Goal: Information Seeking & Learning: Learn about a topic

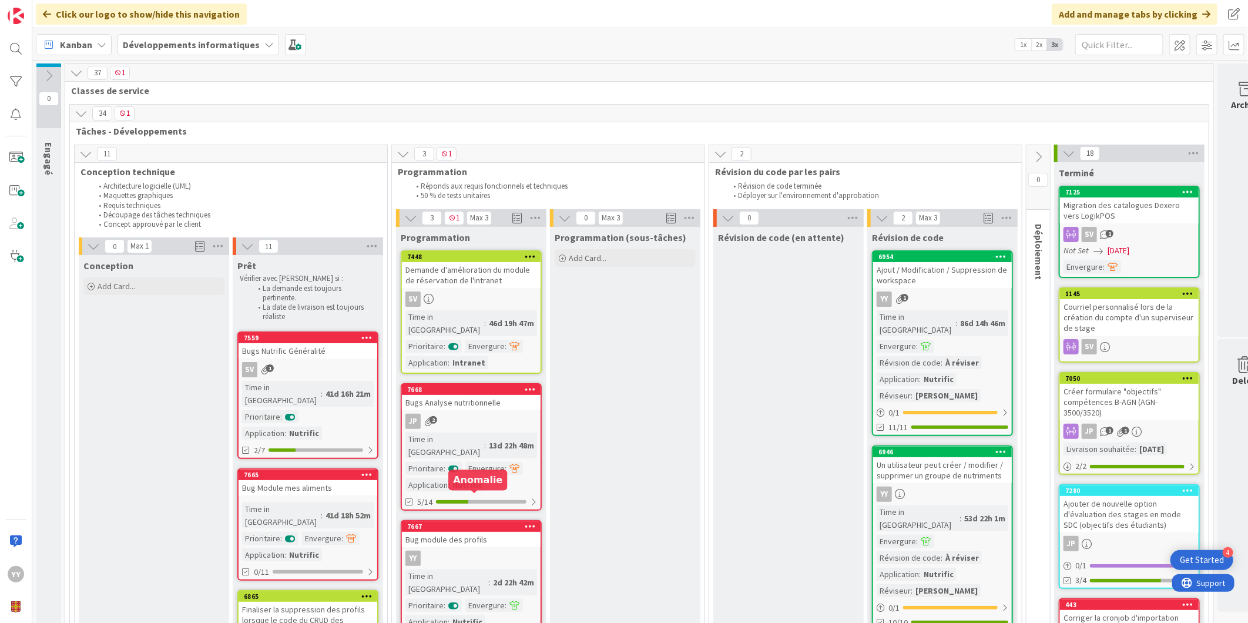
click at [468, 532] on div "Bug module des profils" at bounding box center [471, 539] width 139 height 15
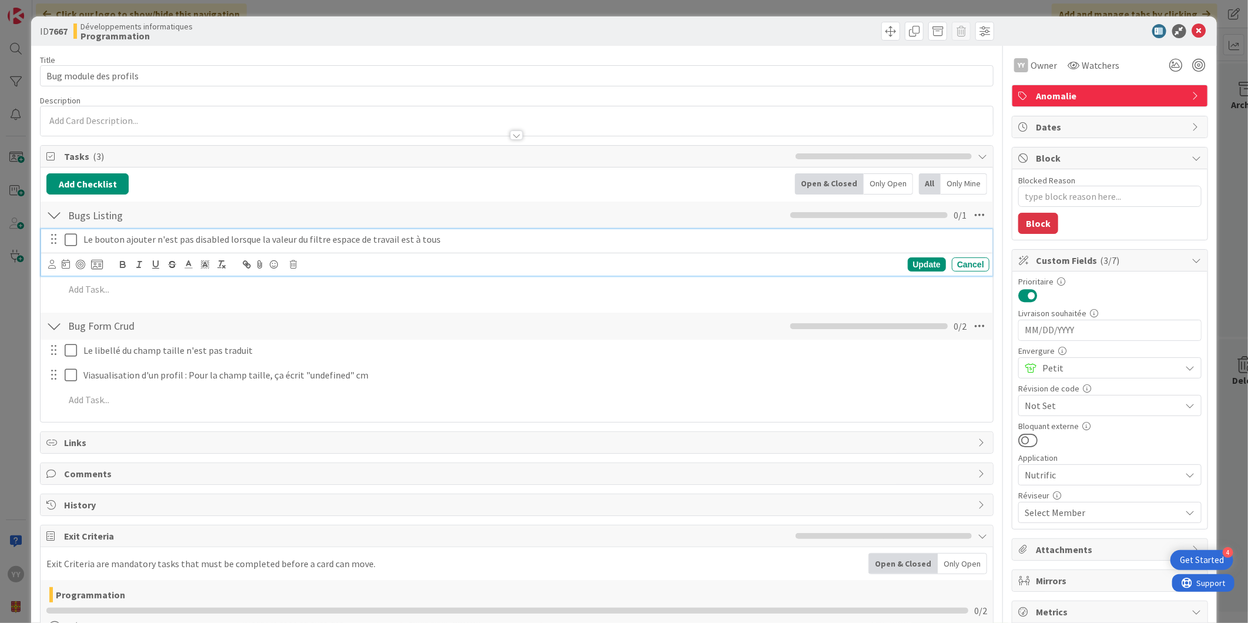
click at [77, 239] on icon at bounding box center [74, 240] width 18 height 14
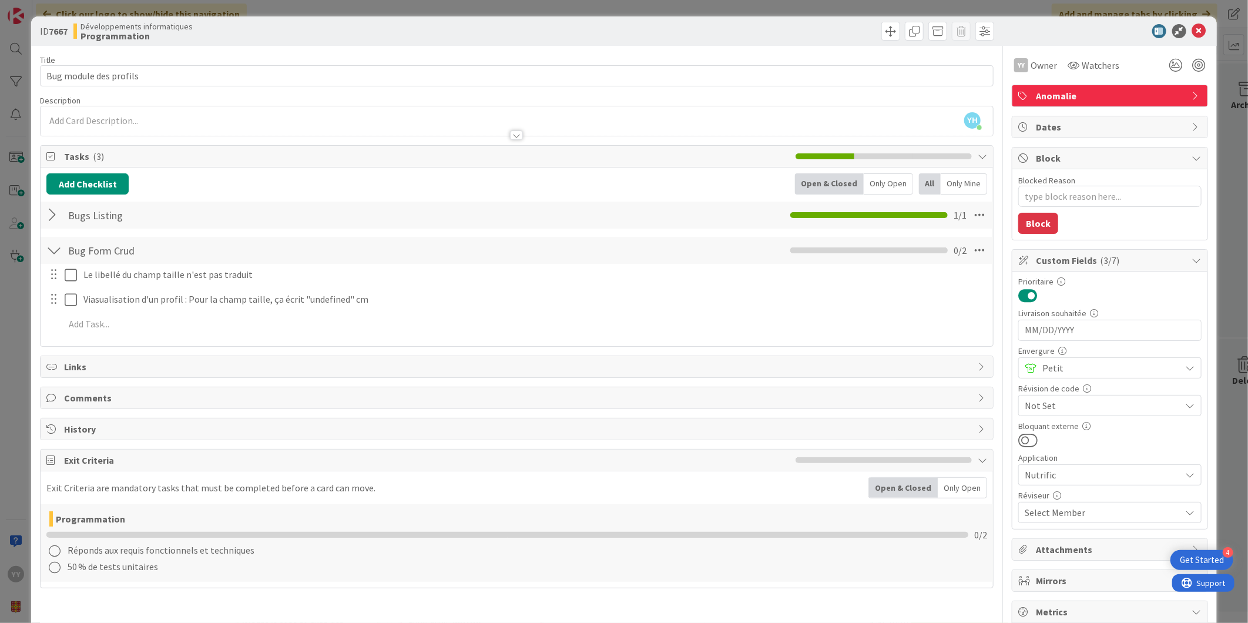
click at [59, 215] on div at bounding box center [53, 215] width 15 height 21
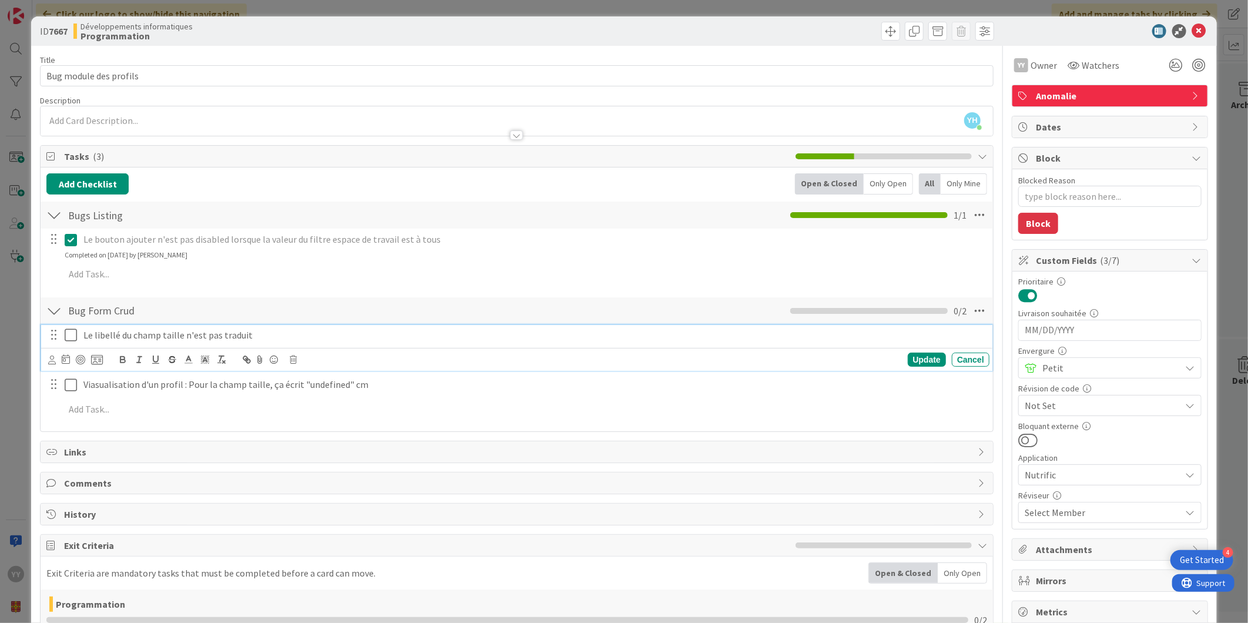
click at [167, 332] on p "Le libellé du champ taille n'est pas traduit" at bounding box center [533, 336] width 901 height 14
copy p "taille"
click at [79, 332] on div "Le libellé du champ taille n'est pas traduit" at bounding box center [534, 335] width 910 height 21
click at [68, 333] on icon at bounding box center [74, 335] width 18 height 14
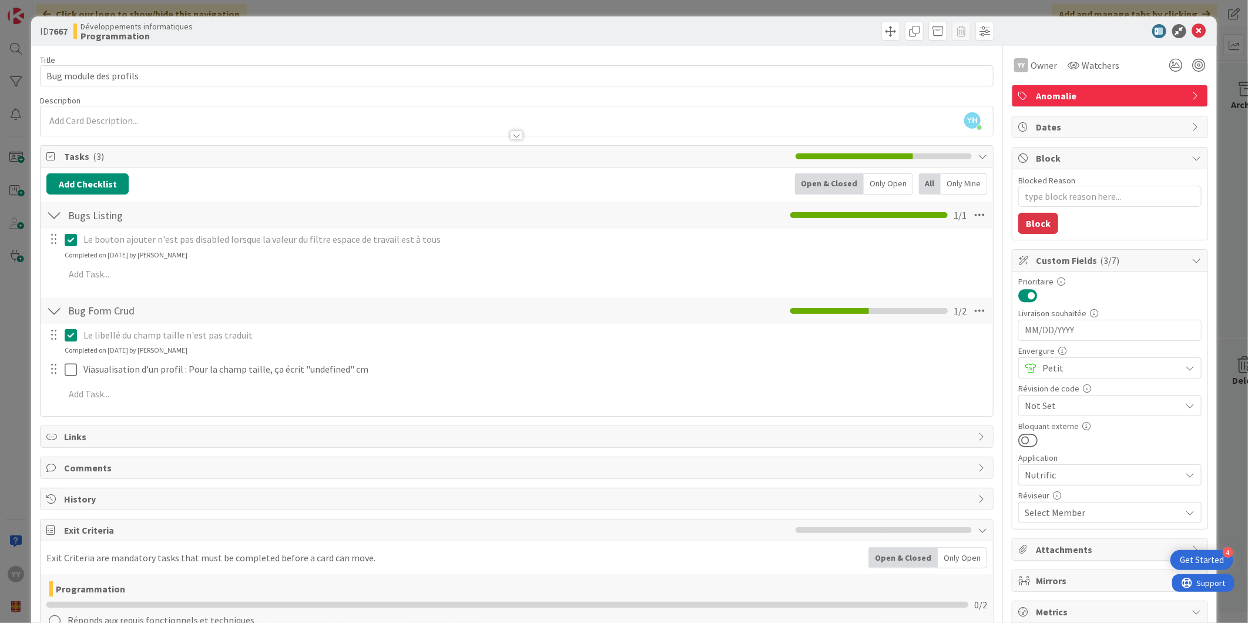
click at [739, 622] on html "4 Get Started YY Click our logo to show/hide this navigation Add and manage tab…" at bounding box center [624, 311] width 1248 height 623
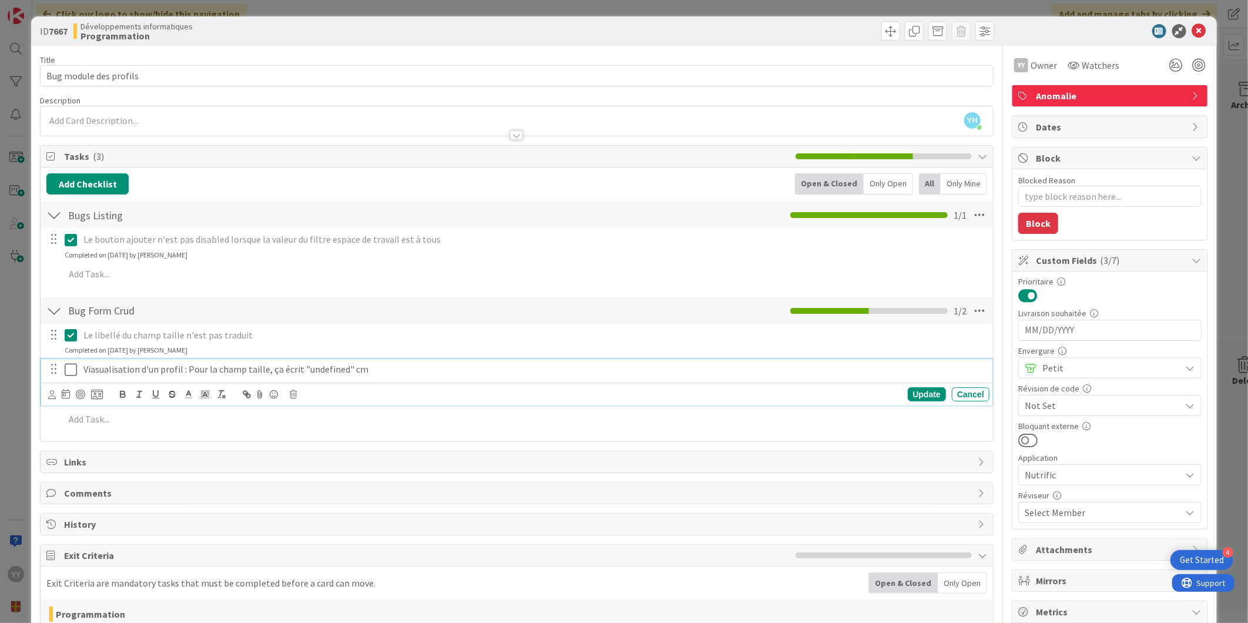
click at [329, 367] on p "Viasualisation d'un profil : Pour la champ taille, ça écrit "undefined" cm" at bounding box center [533, 370] width 901 height 14
click at [1192, 31] on icon at bounding box center [1199, 31] width 14 height 14
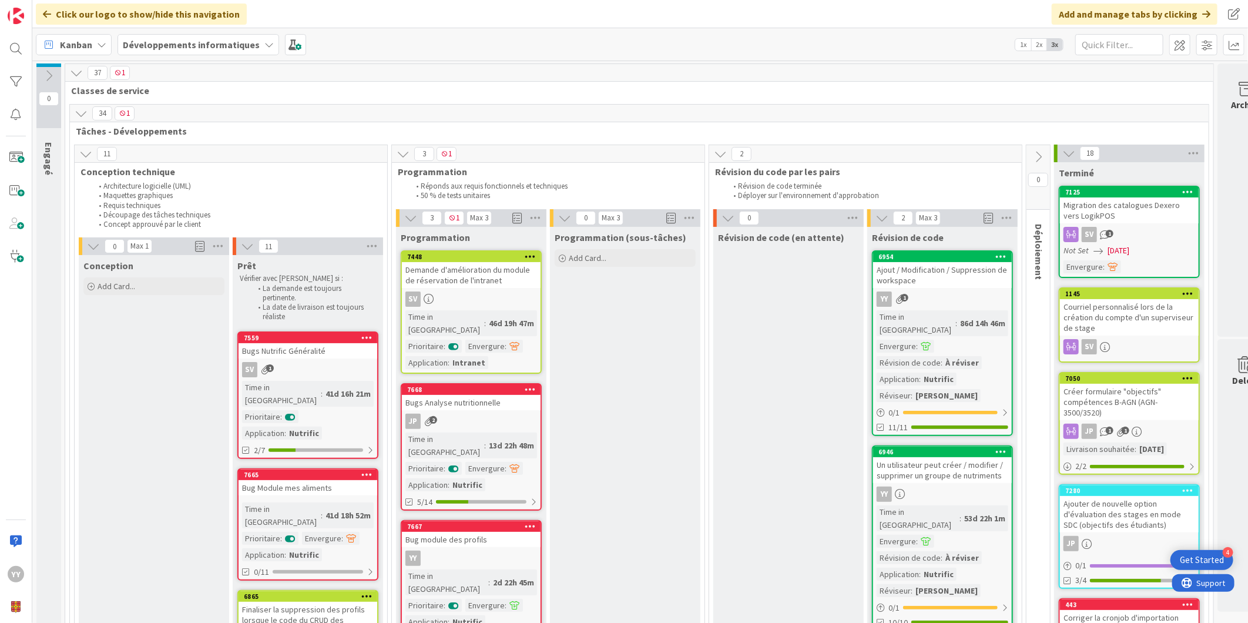
scroll to position [261, 0]
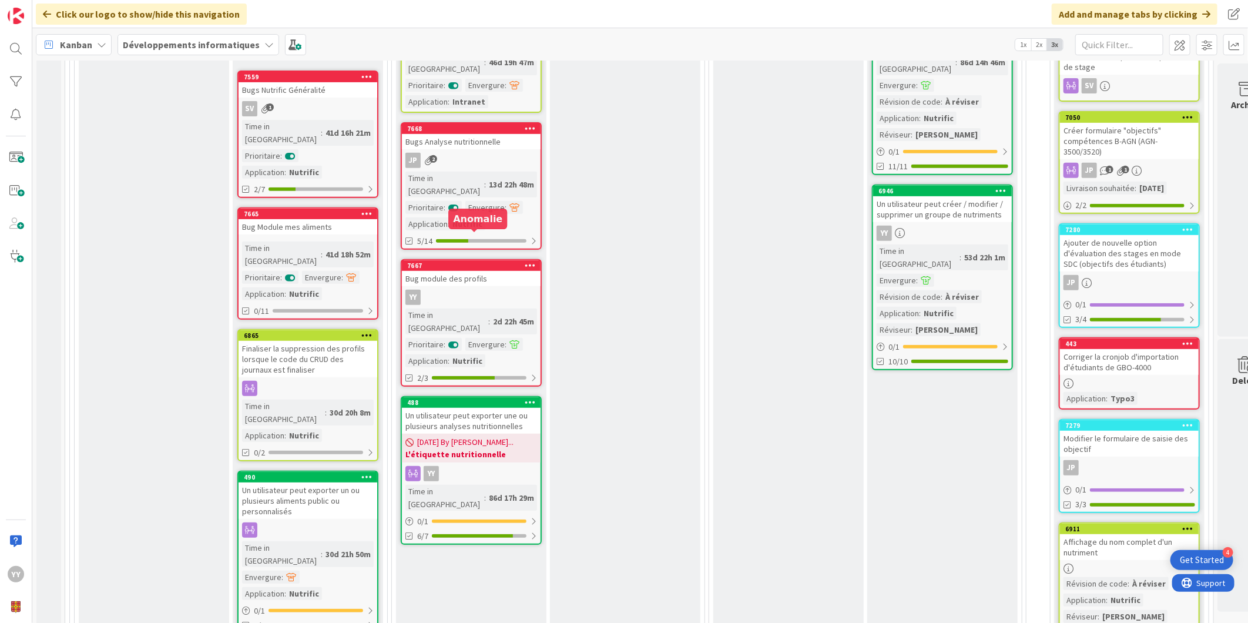
click at [455, 290] on div "YY" at bounding box center [471, 297] width 139 height 15
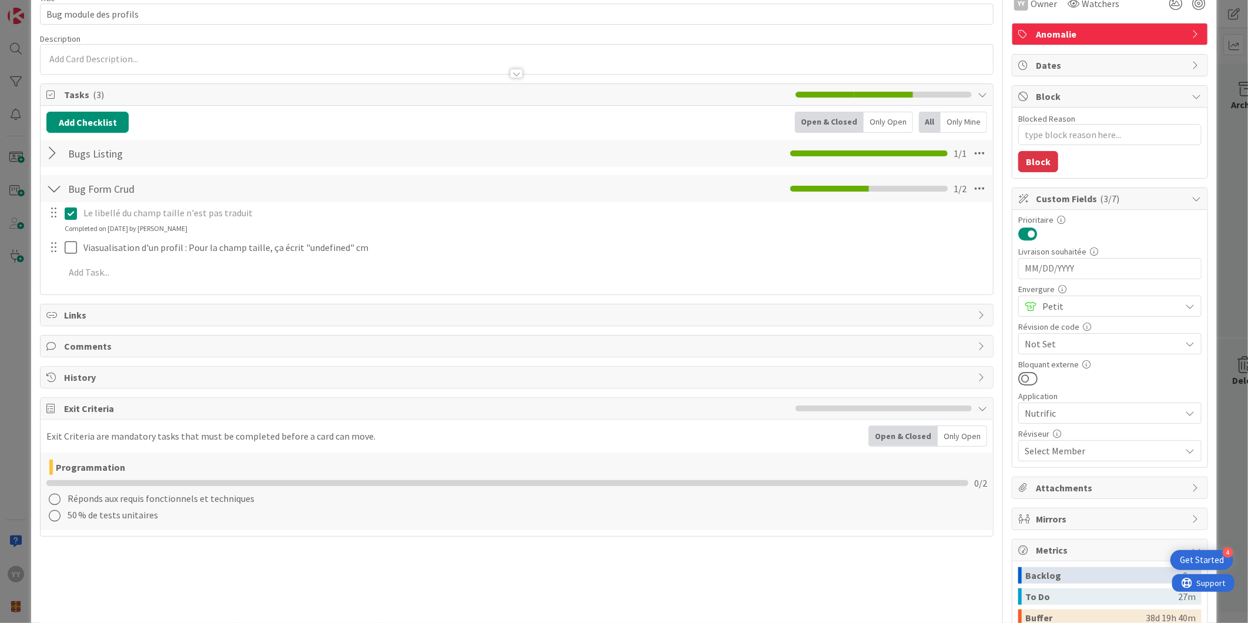
scroll to position [130, 0]
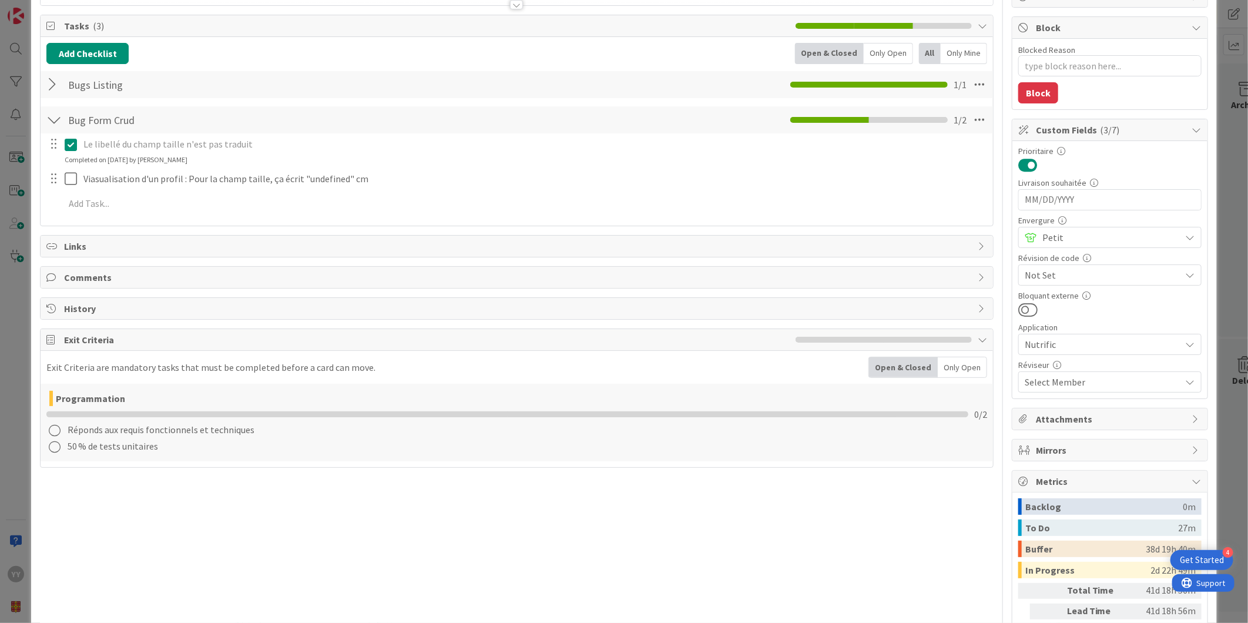
click at [62, 177] on div at bounding box center [62, 179] width 33 height 21
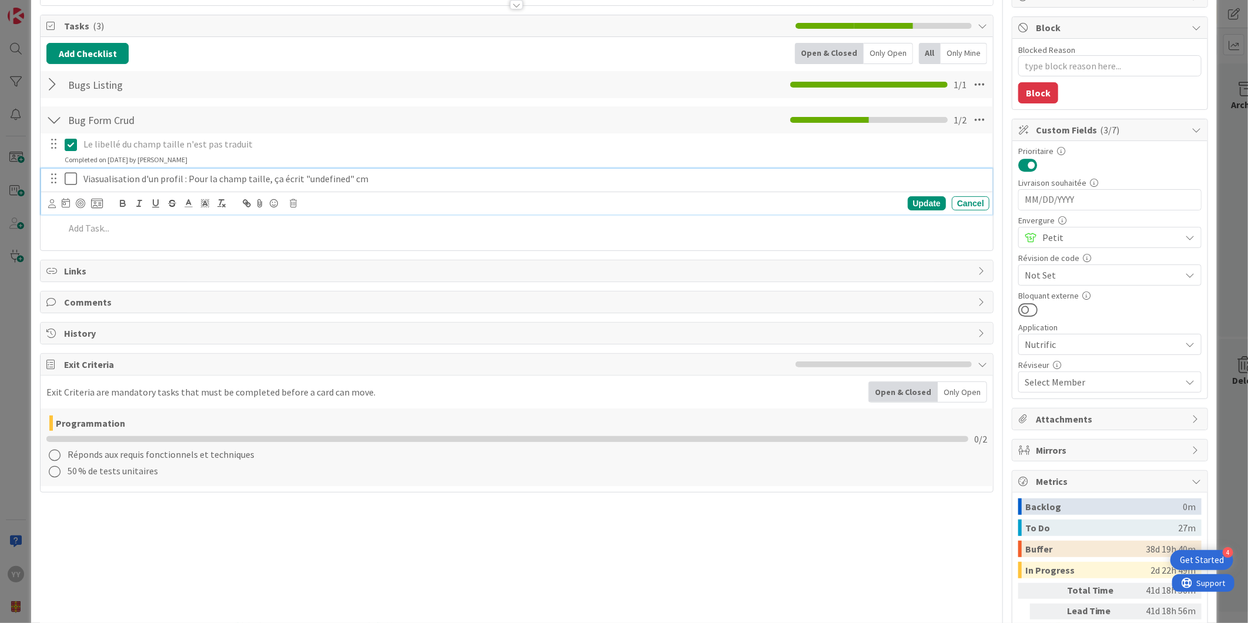
click at [66, 175] on icon at bounding box center [74, 179] width 18 height 14
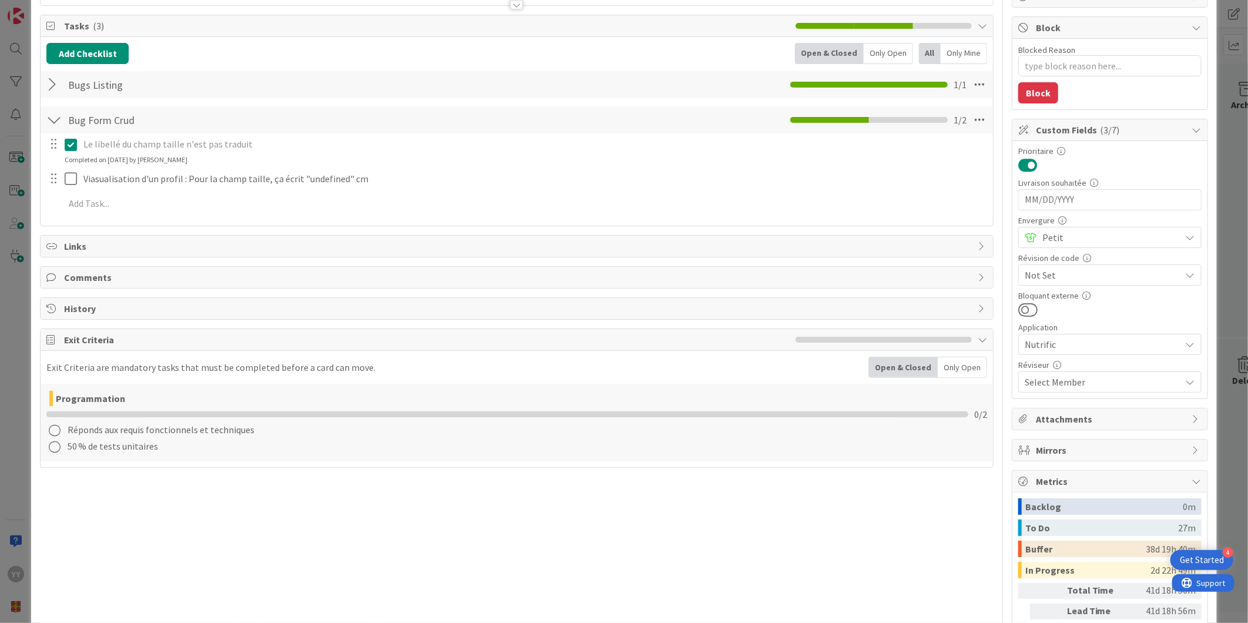
type textarea "x"
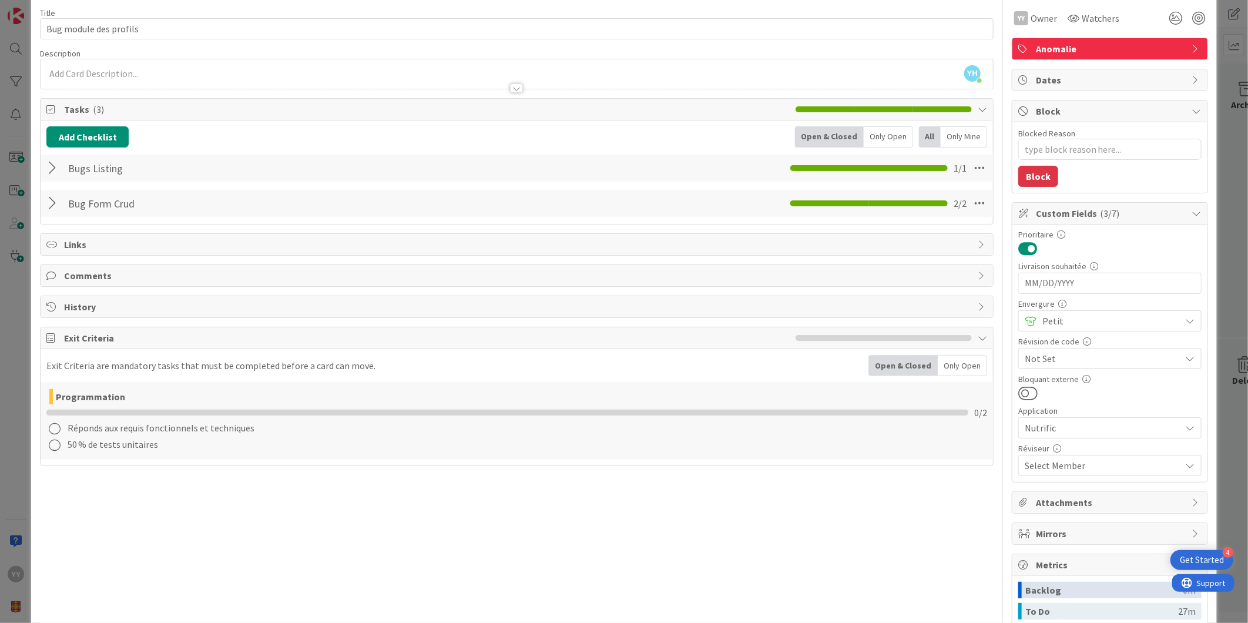
scroll to position [0, 0]
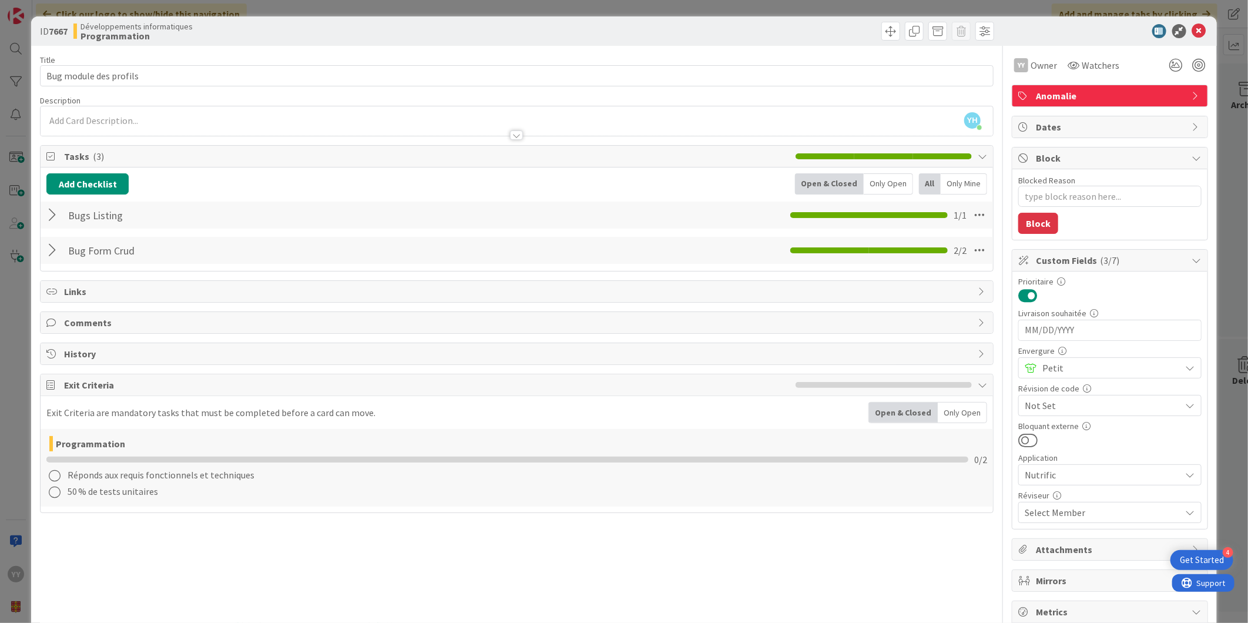
click at [53, 260] on div at bounding box center [53, 250] width 15 height 21
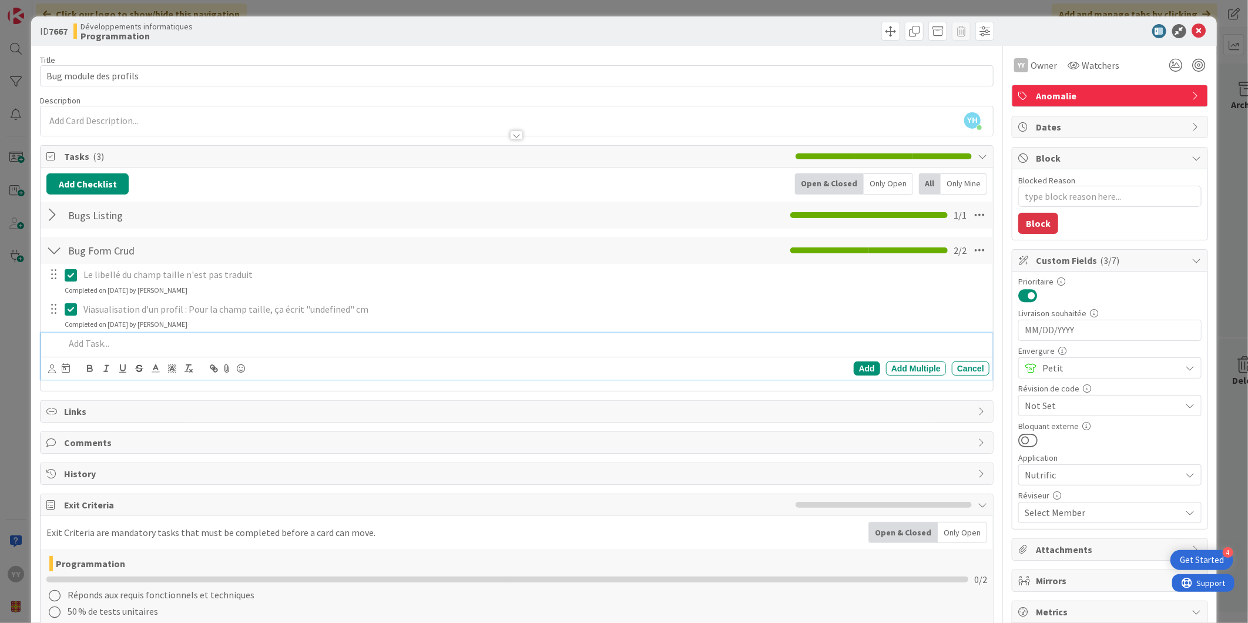
click at [96, 345] on p at bounding box center [525, 344] width 920 height 14
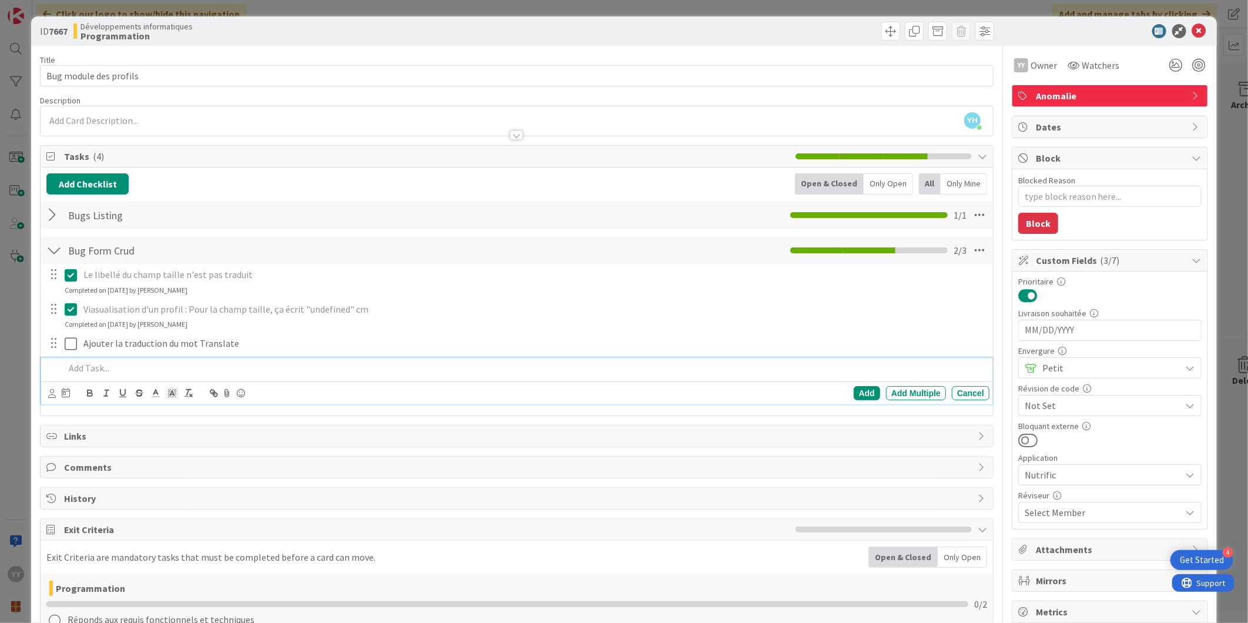
click at [48, 347] on div at bounding box center [53, 343] width 15 height 18
click at [72, 343] on icon at bounding box center [74, 344] width 18 height 14
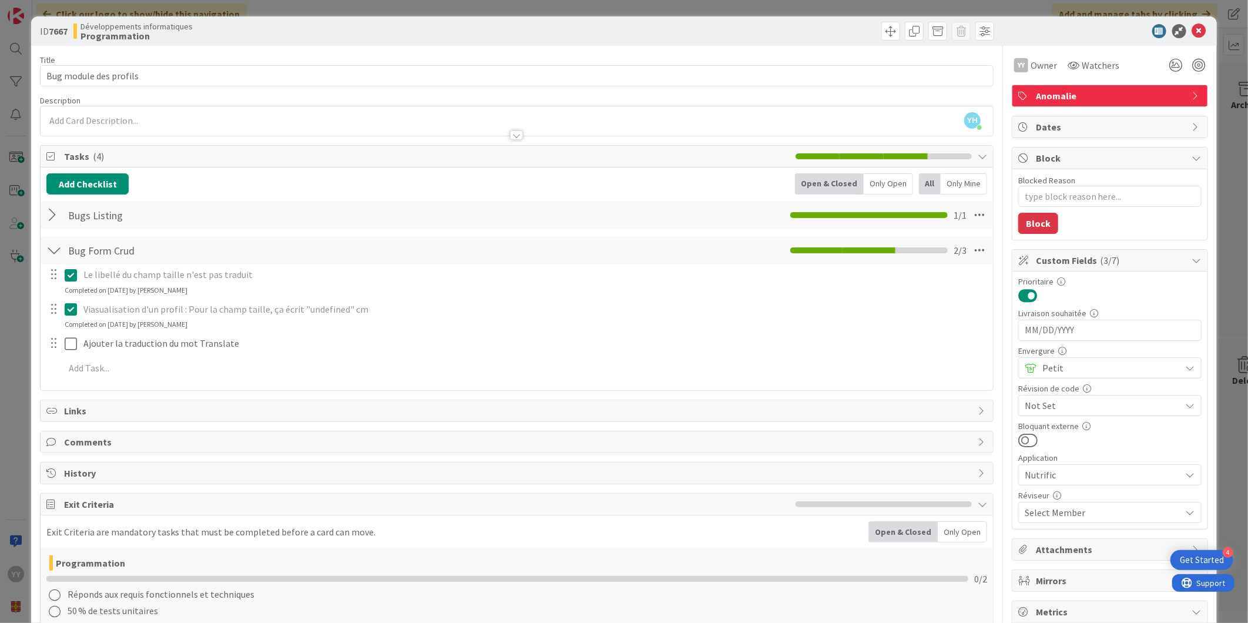
type textarea "x"
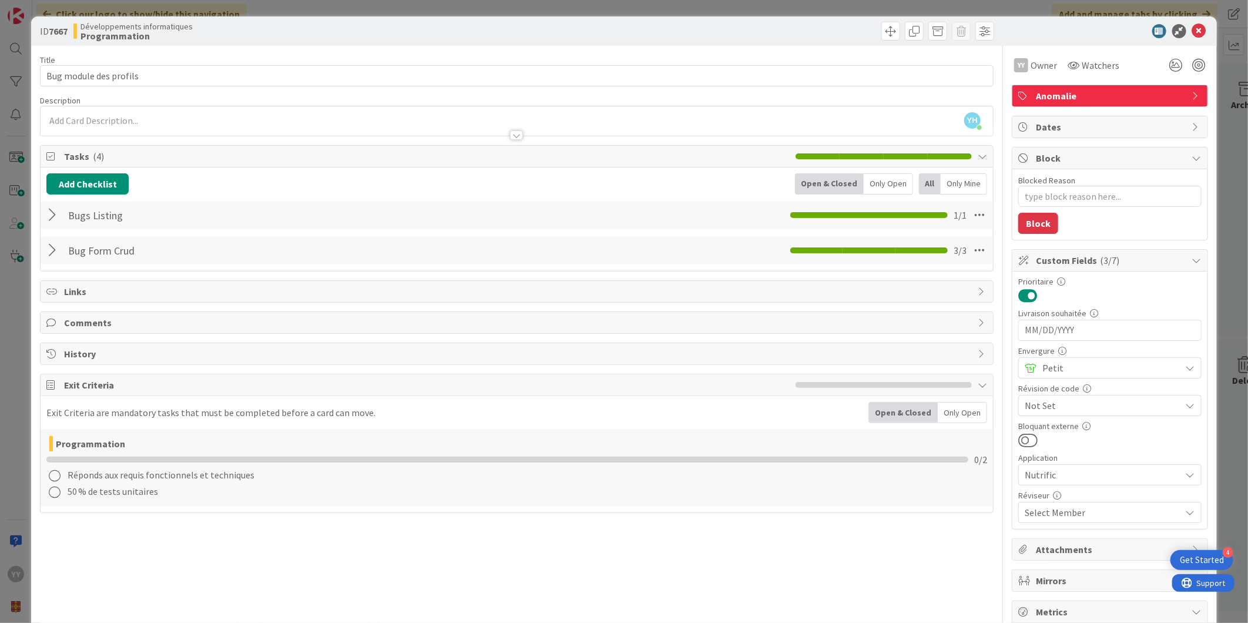
click at [57, 236] on div "Bug Form Crud Checklist Name 13 / 64 Bug Form Crud 3 / 3" at bounding box center [517, 250] width 953 height 29
click at [43, 248] on div "Bug Form Crud Checklist Name 13 / 64 Bug Form Crud 3 / 3" at bounding box center [517, 250] width 953 height 27
click at [51, 250] on div at bounding box center [53, 250] width 15 height 21
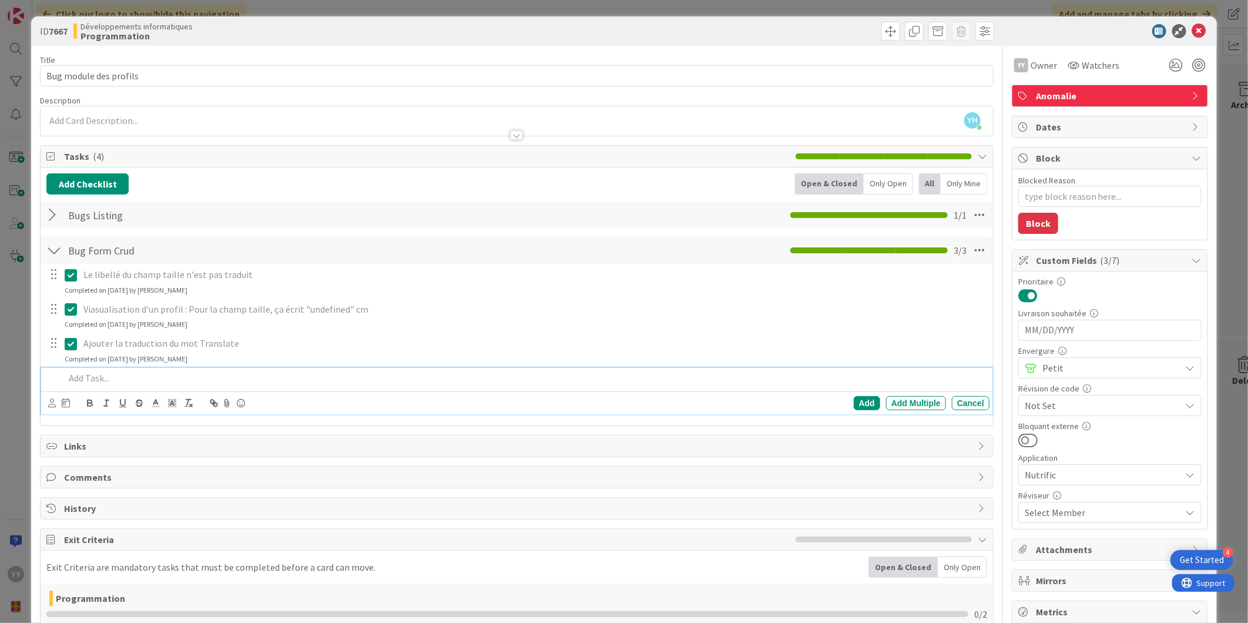
click at [92, 374] on p at bounding box center [525, 378] width 920 height 14
click at [388, 32] on div "Développements informatiques Programmation" at bounding box center [293, 31] width 441 height 19
click at [106, 379] on p at bounding box center [525, 378] width 920 height 14
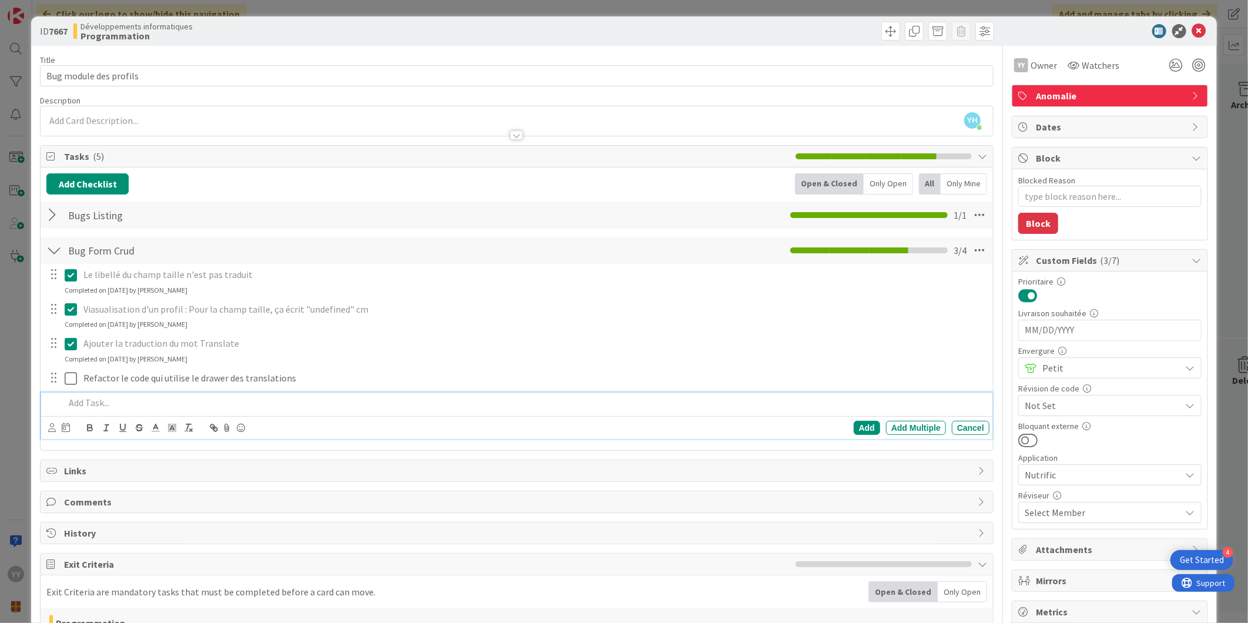
click at [465, 308] on p "Viasualisation d'un profil : Pour la champ taille, ça écrit "undefined" cm" at bounding box center [533, 310] width 901 height 14
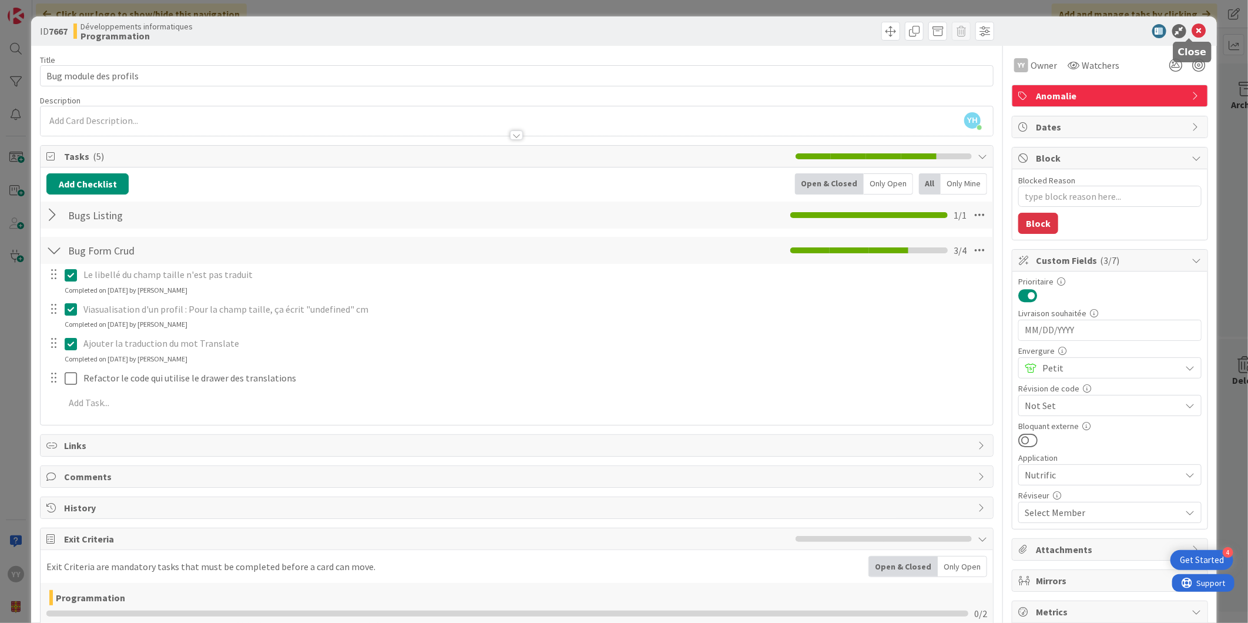
click at [1192, 24] on icon at bounding box center [1199, 31] width 14 height 14
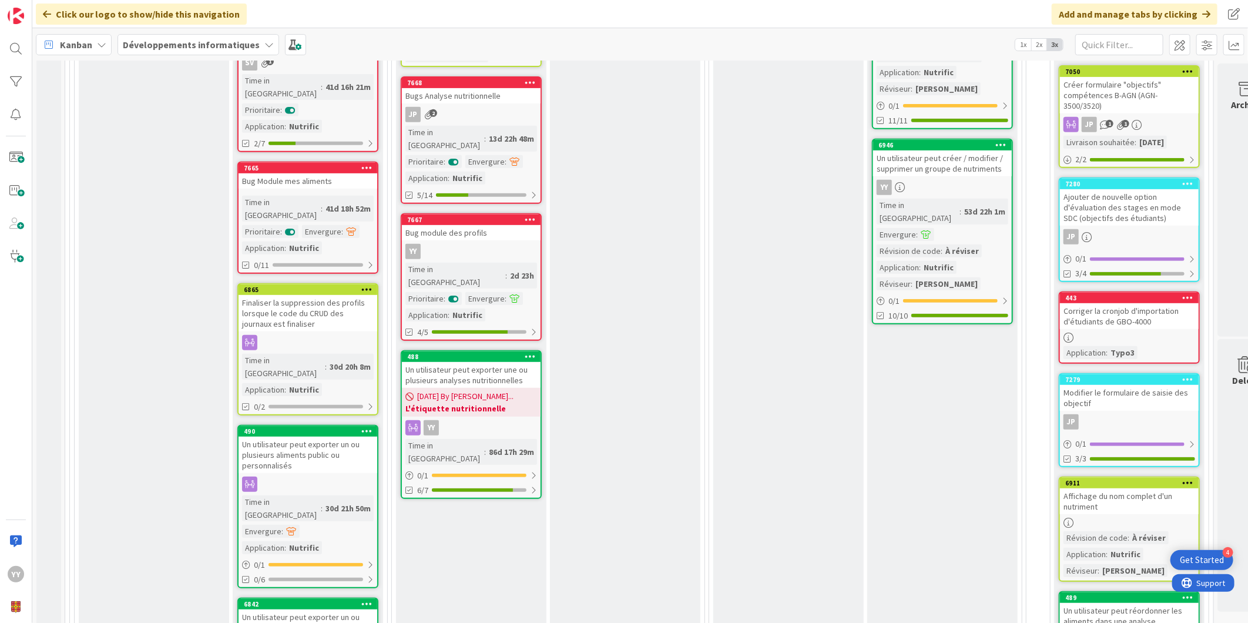
scroll to position [196, 0]
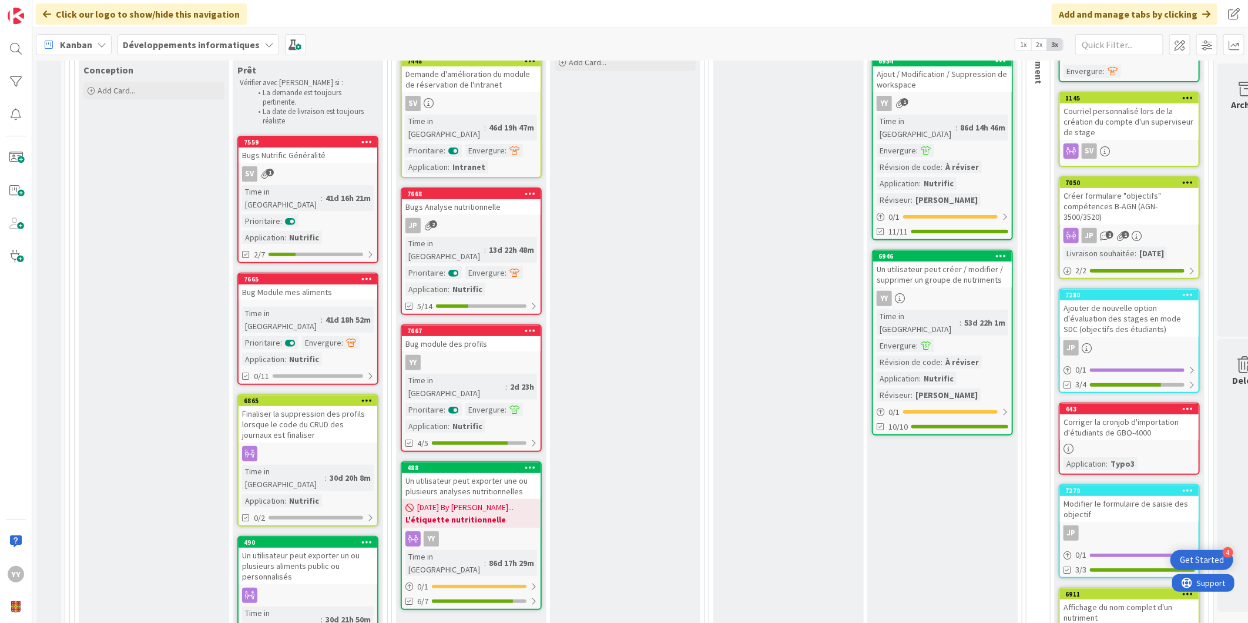
click at [497, 499] on div "[DATE] By [PERSON_NAME]... L'étiquette nutritionnelle" at bounding box center [471, 513] width 139 height 29
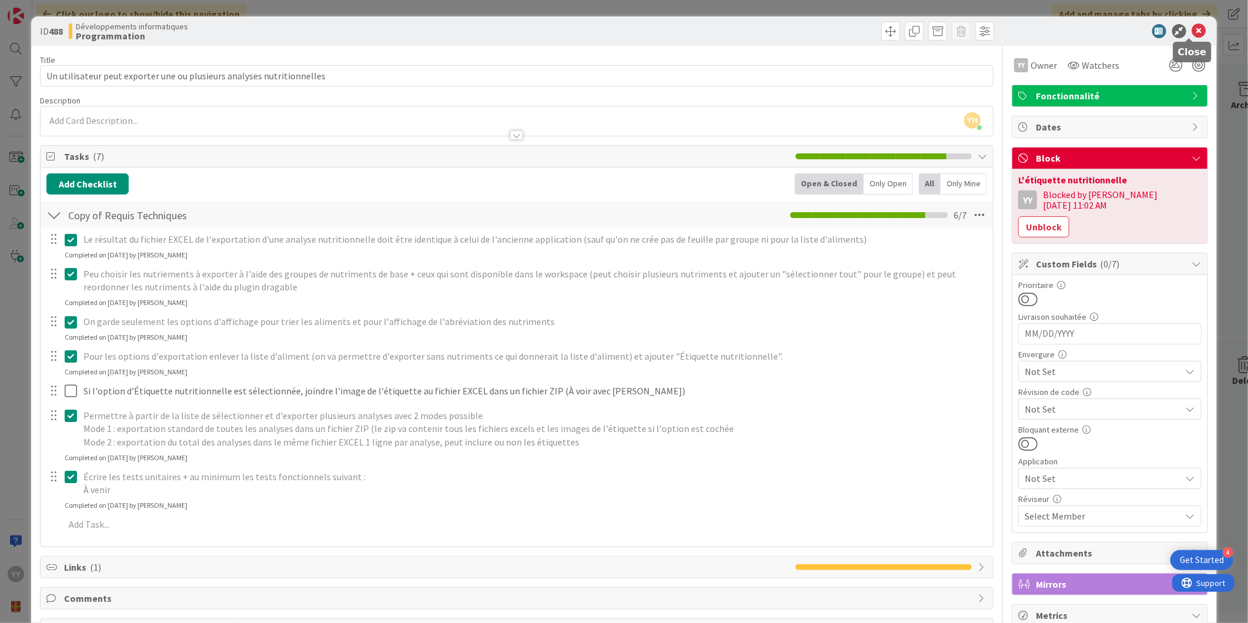
click at [1192, 24] on icon at bounding box center [1199, 31] width 14 height 14
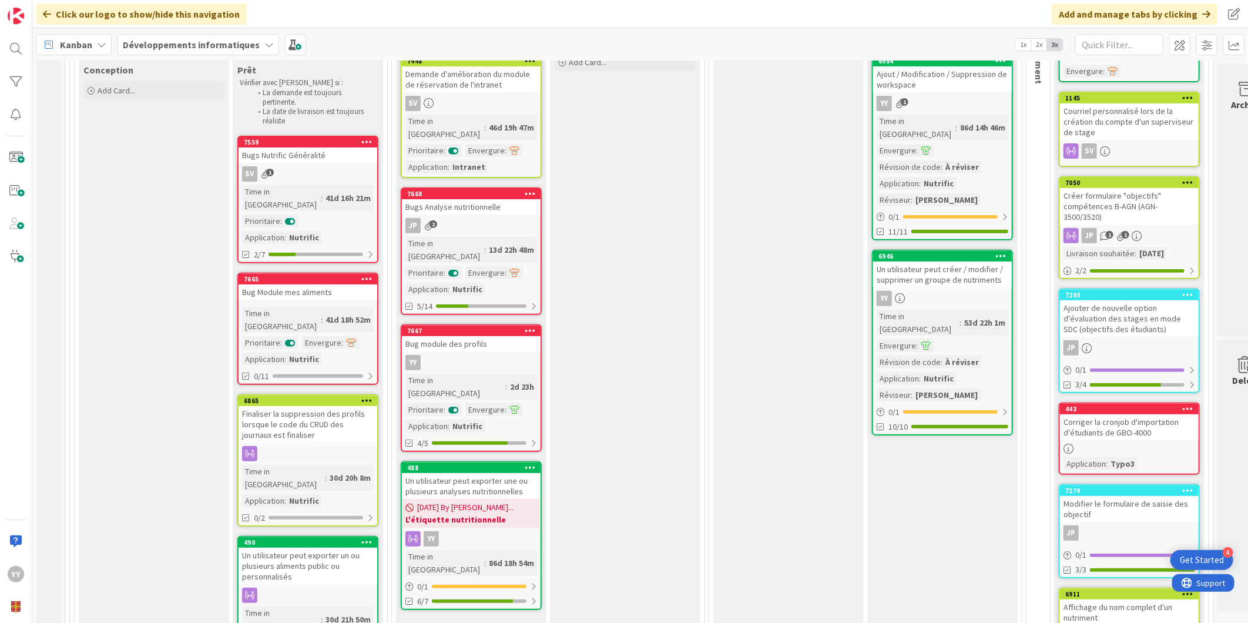
click at [507, 380] on div "2d 23h" at bounding box center [522, 386] width 30 height 13
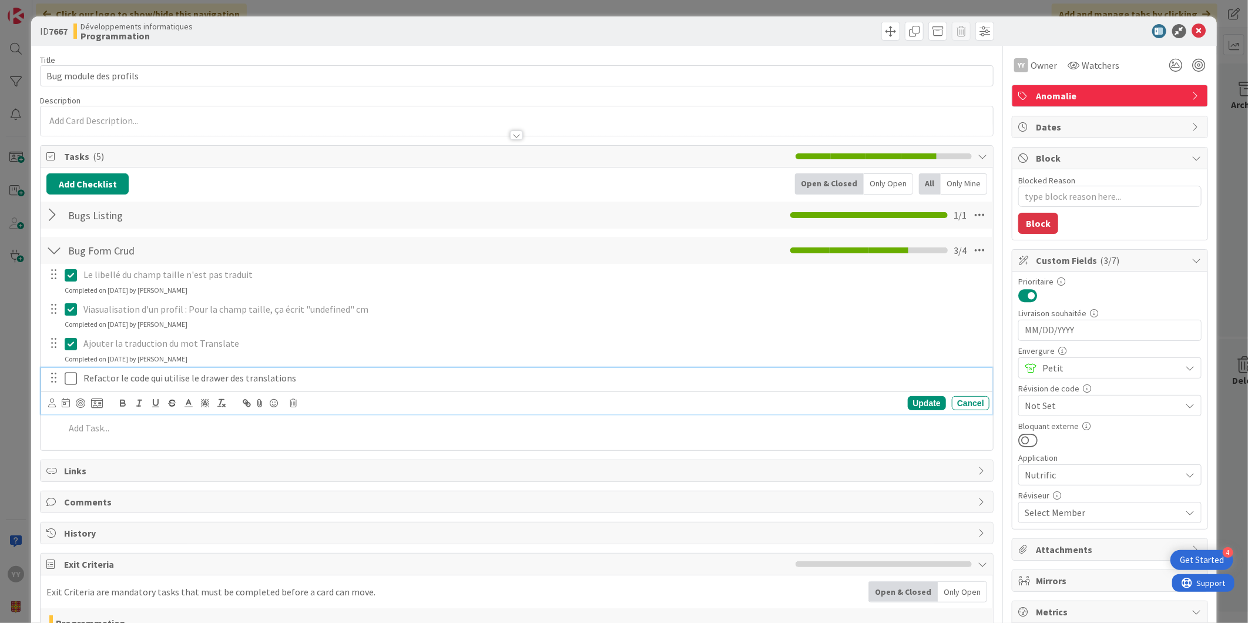
click at [68, 381] on icon at bounding box center [74, 378] width 18 height 14
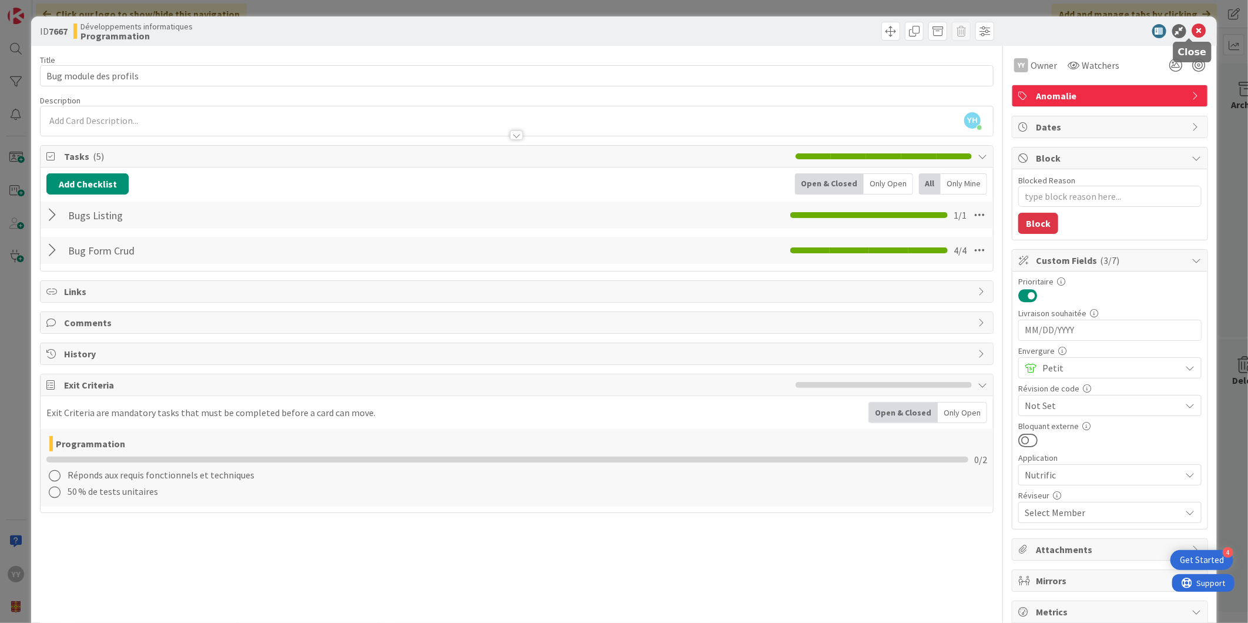
click at [1192, 25] on icon at bounding box center [1199, 31] width 14 height 14
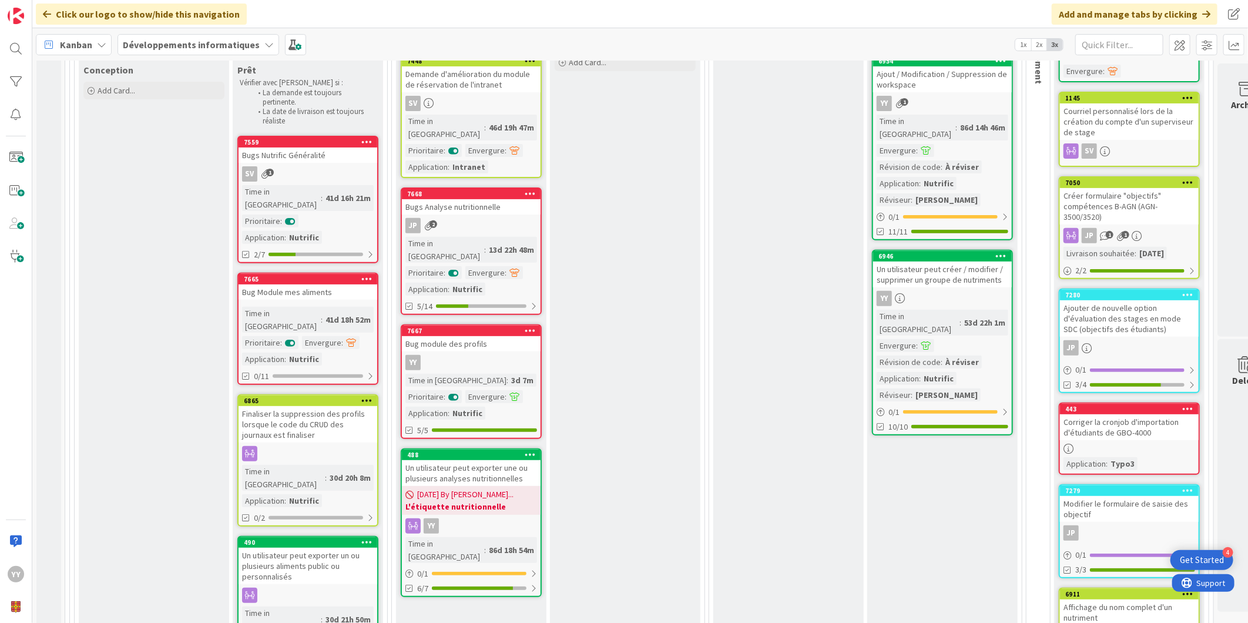
click at [500, 336] on div "Bug module des profils" at bounding box center [471, 343] width 139 height 15
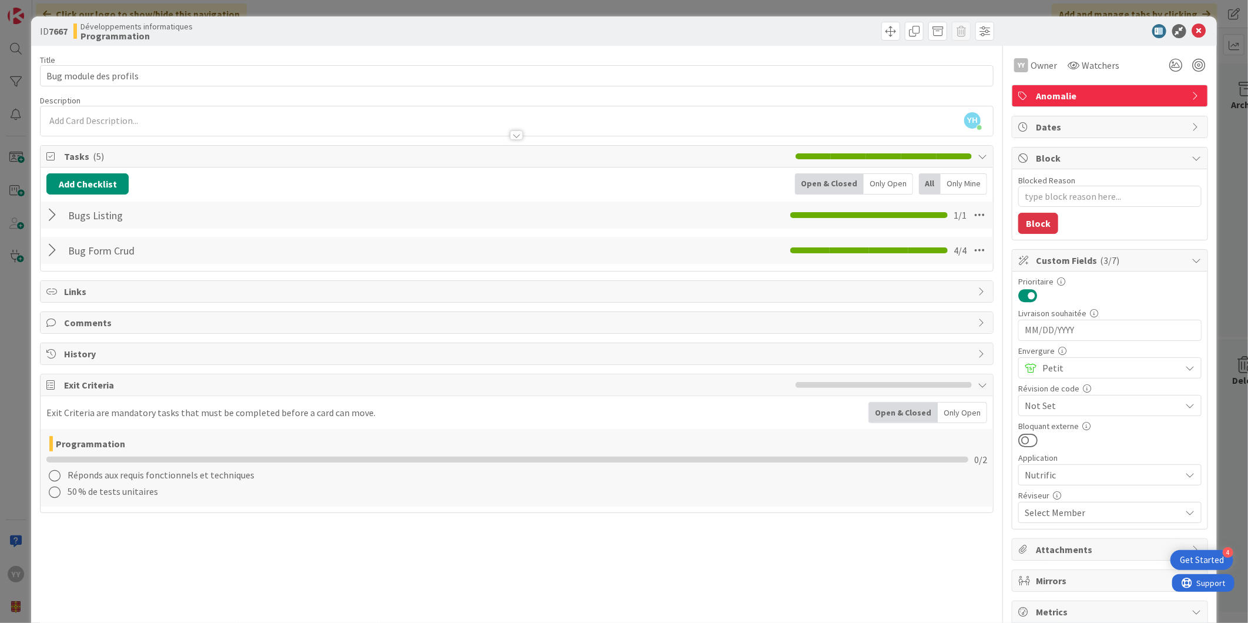
click at [55, 216] on div at bounding box center [53, 215] width 15 height 21
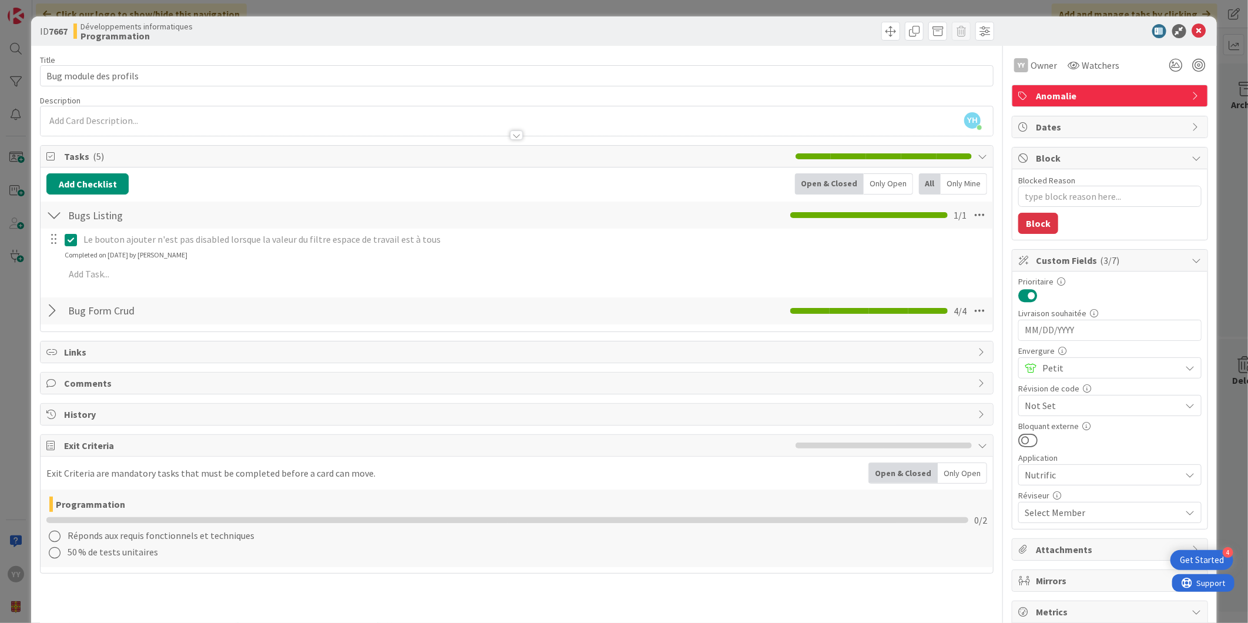
click at [55, 216] on div at bounding box center [53, 215] width 15 height 21
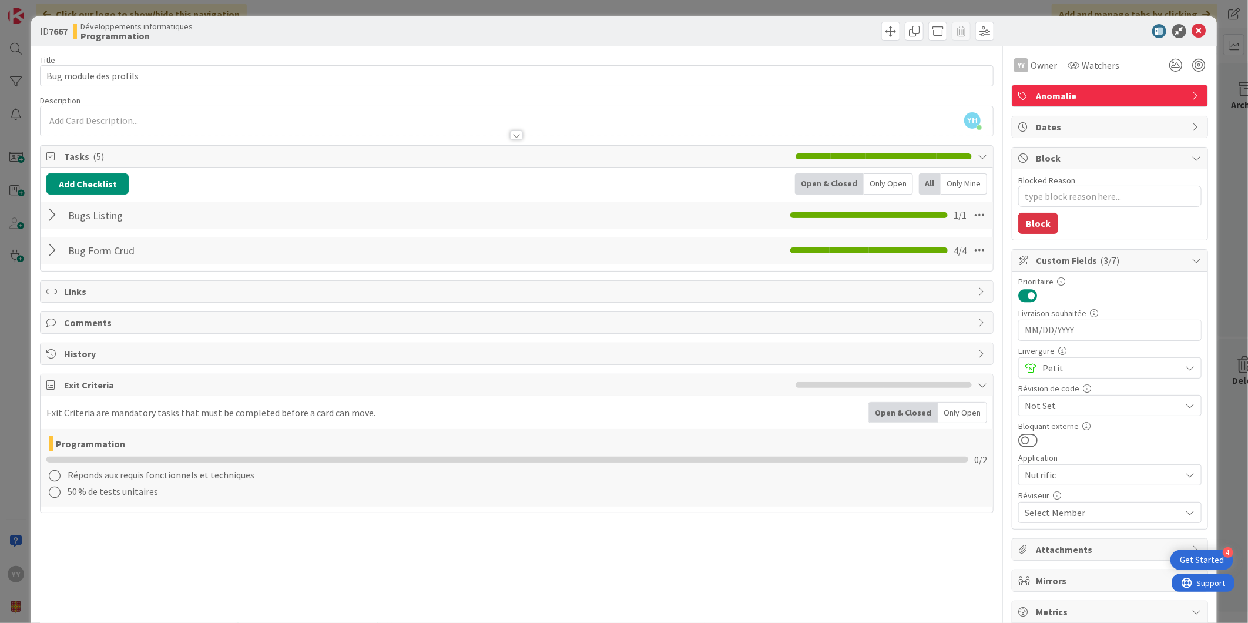
click at [45, 252] on div "Bug Form Crud Checklist Name 13 / 64 Bug Form Crud 4 / 4" at bounding box center [517, 250] width 953 height 27
click at [59, 247] on div at bounding box center [53, 250] width 15 height 21
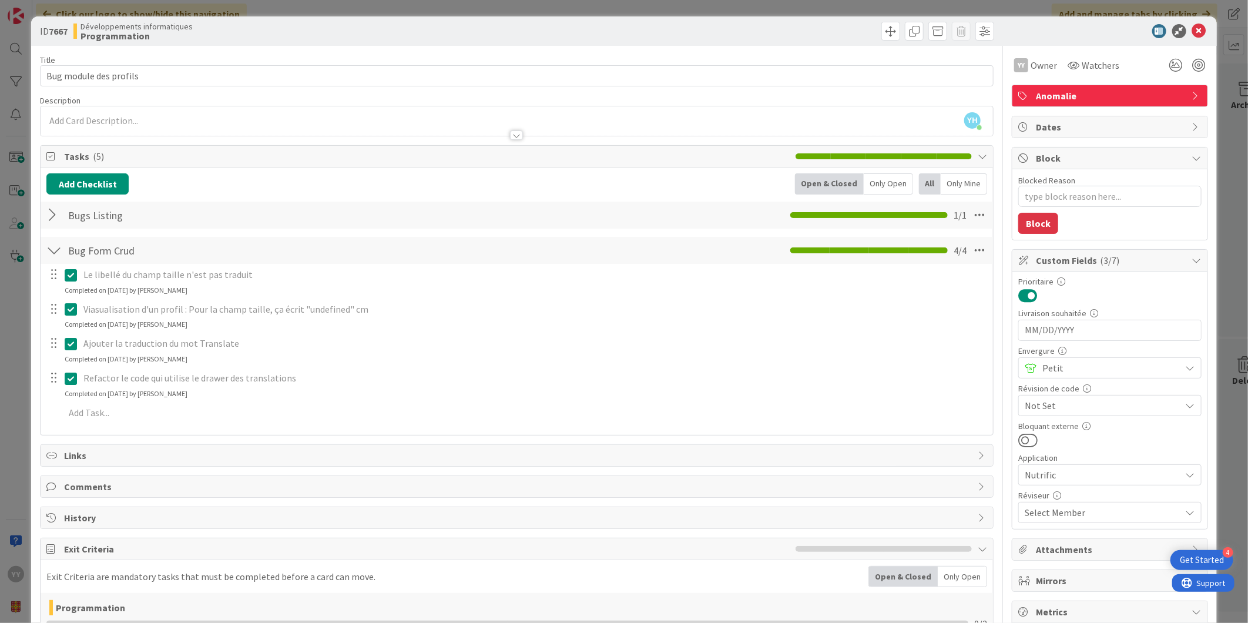
click at [52, 247] on div at bounding box center [53, 250] width 15 height 21
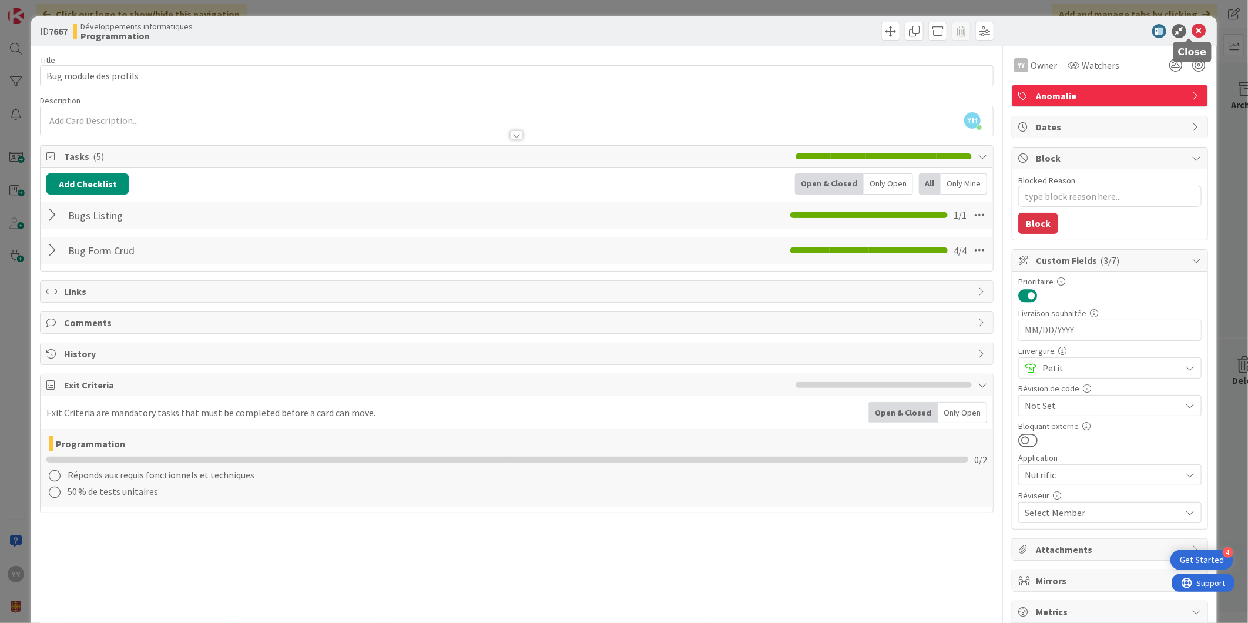
click at [1192, 24] on icon at bounding box center [1199, 31] width 14 height 14
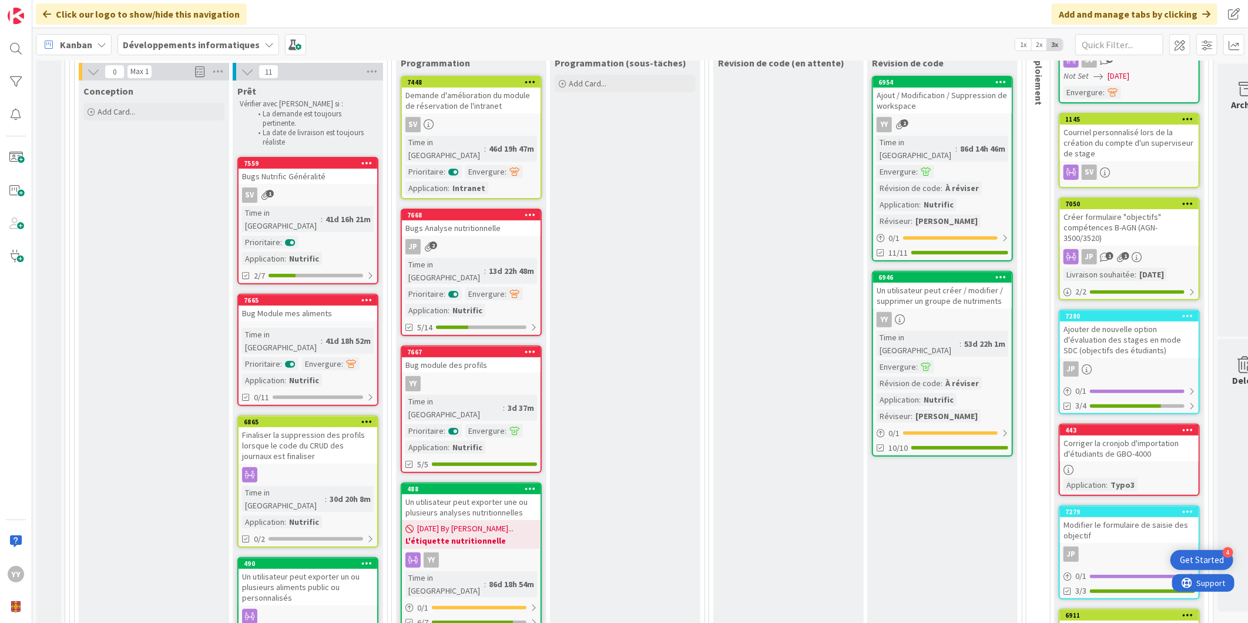
scroll to position [196, 0]
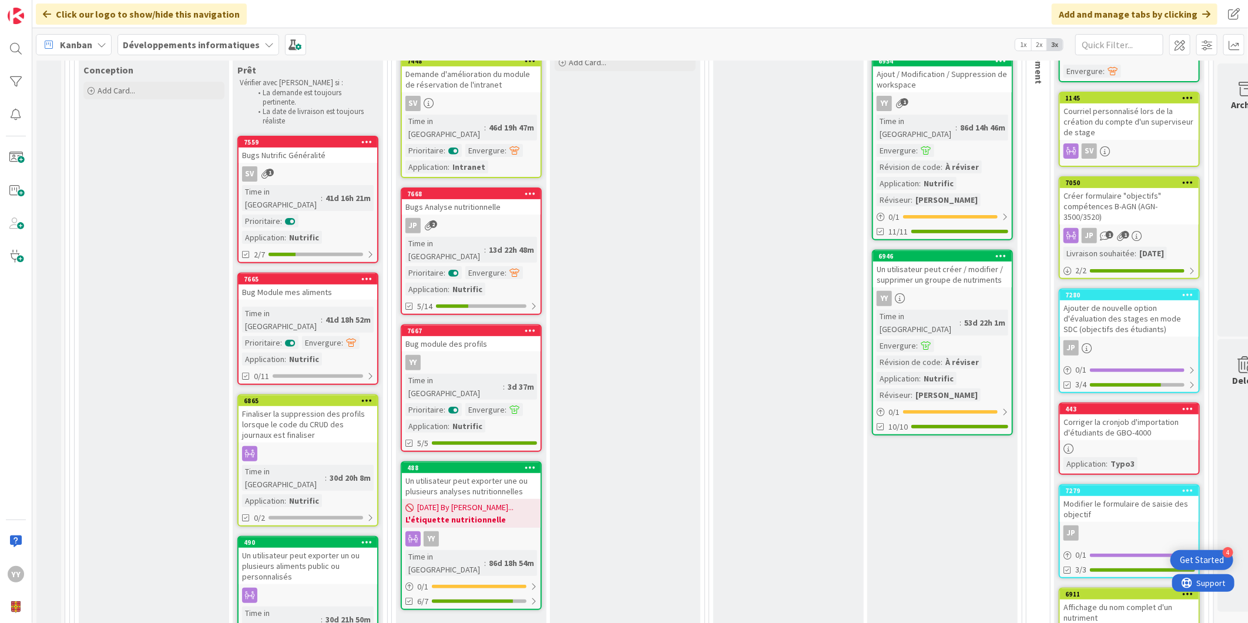
click at [456, 336] on div "Bug module des profils" at bounding box center [471, 343] width 139 height 15
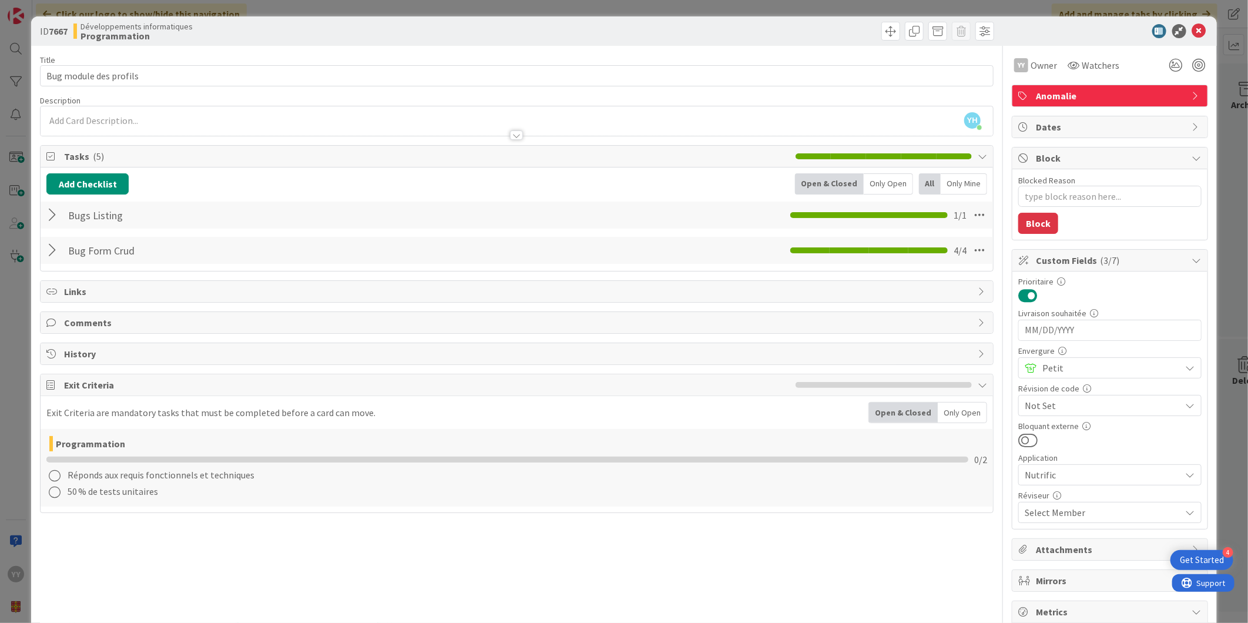
click at [48, 249] on div at bounding box center [53, 250] width 15 height 21
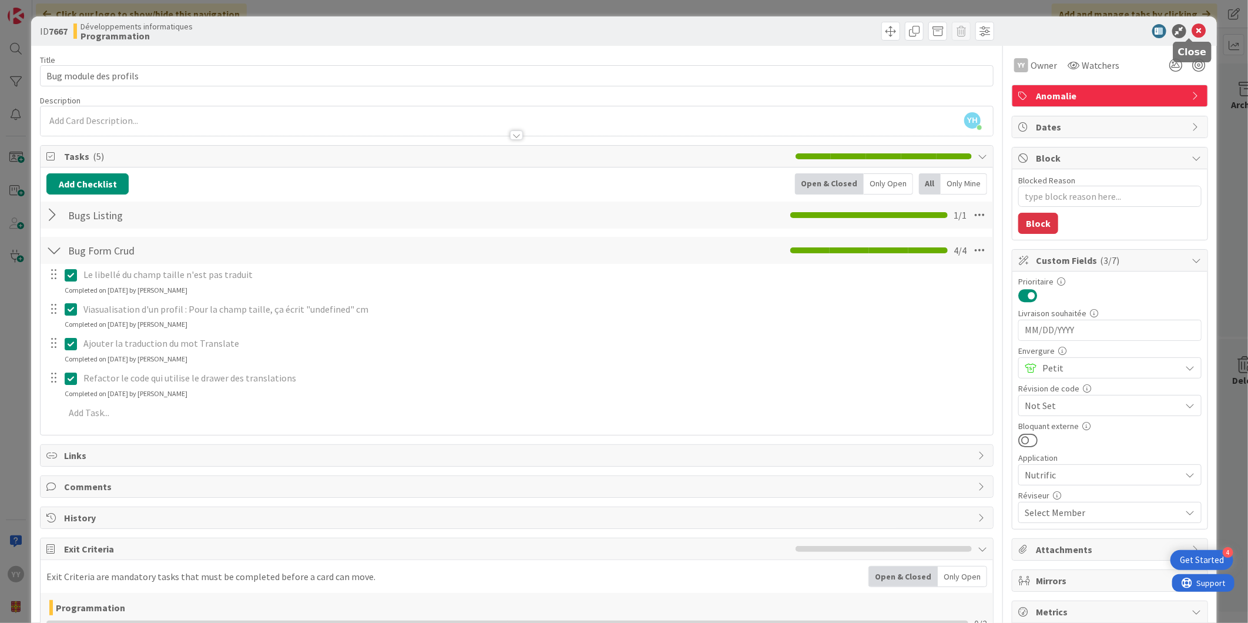
click at [1192, 25] on icon at bounding box center [1199, 31] width 14 height 14
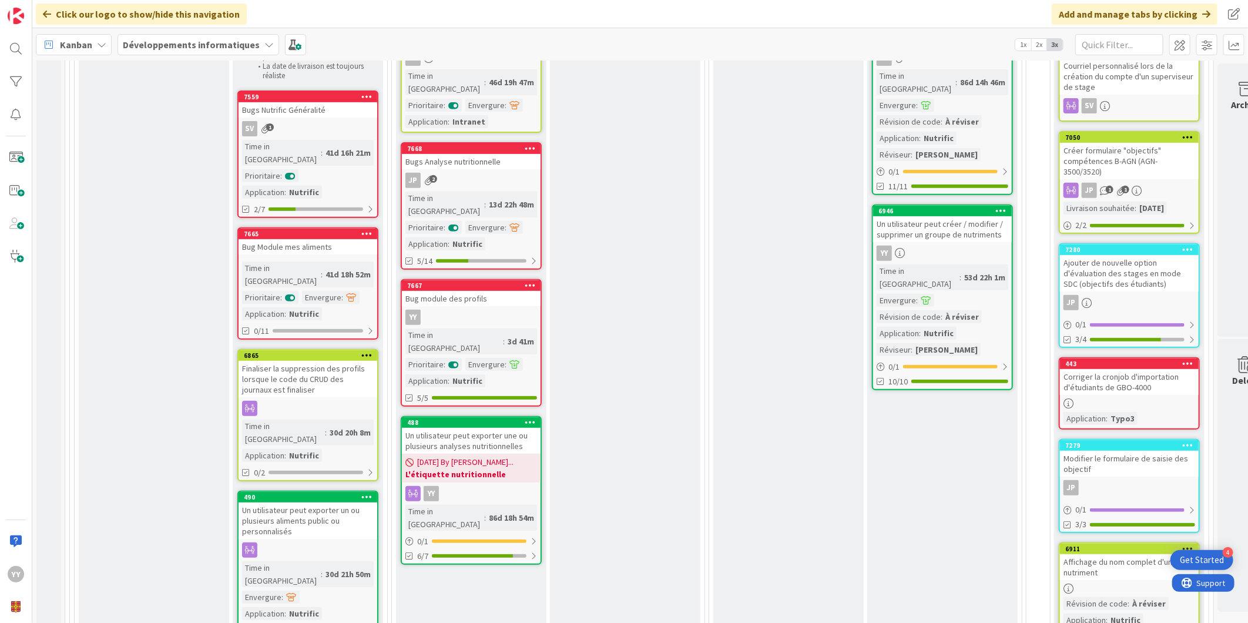
scroll to position [218, 0]
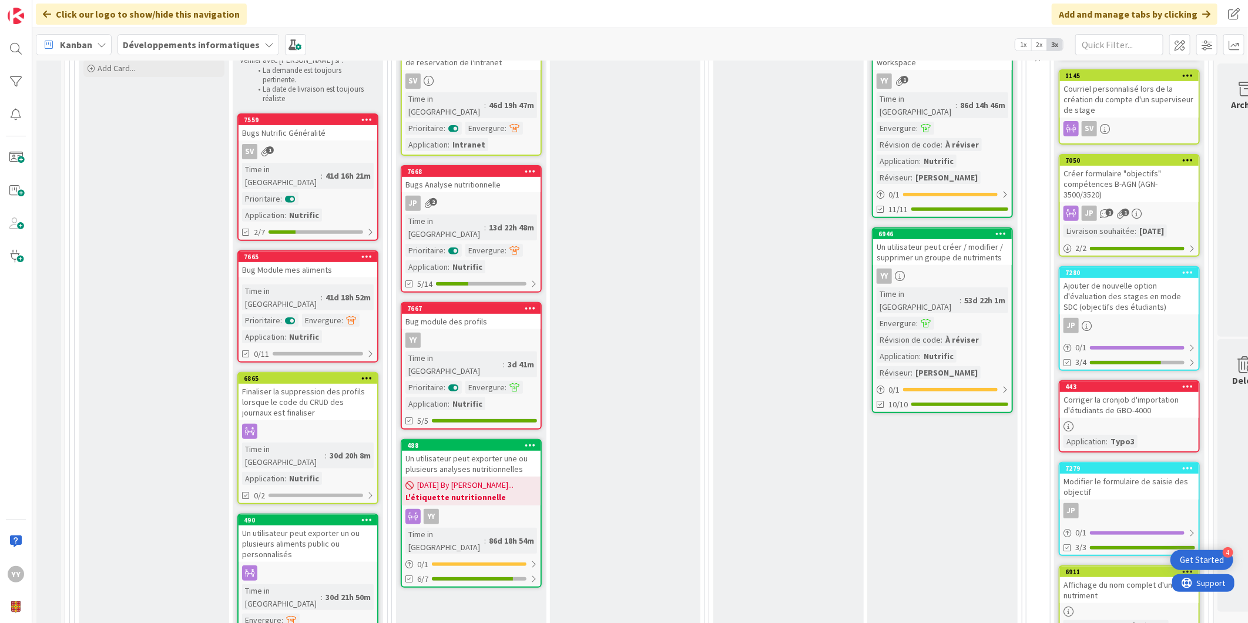
click at [941, 118] on div "Time in Column : 86d 14h 46m Envergure : Révision de code : À réviser Applicati…" at bounding box center [943, 138] width 132 height 92
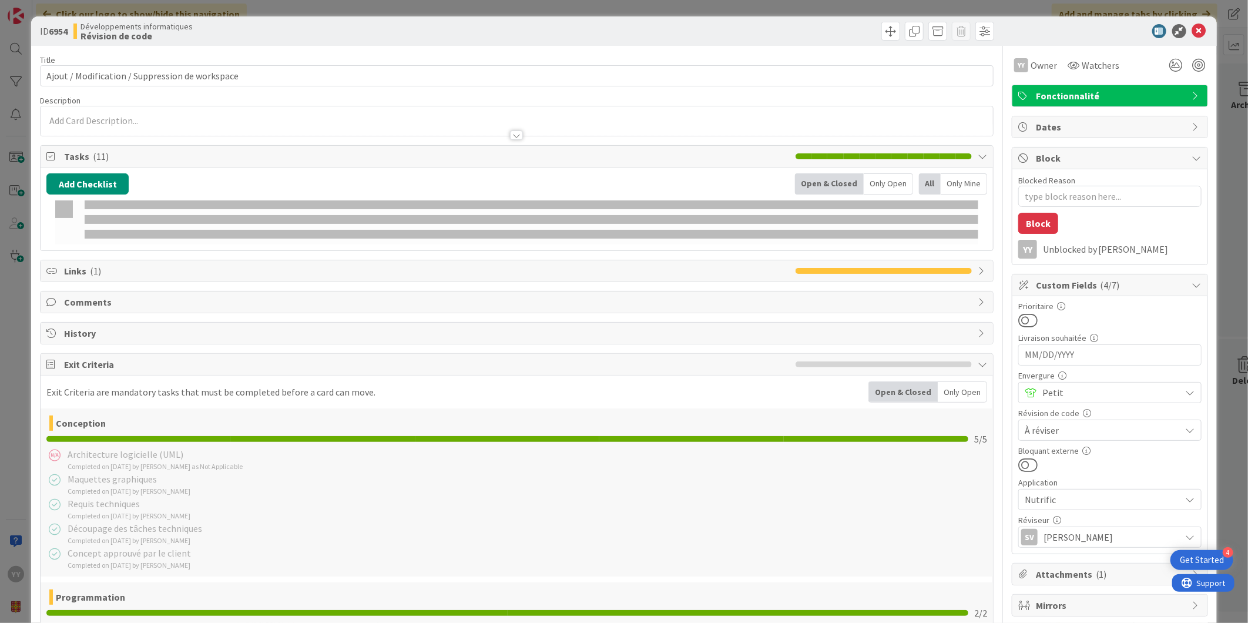
type textarea "x"
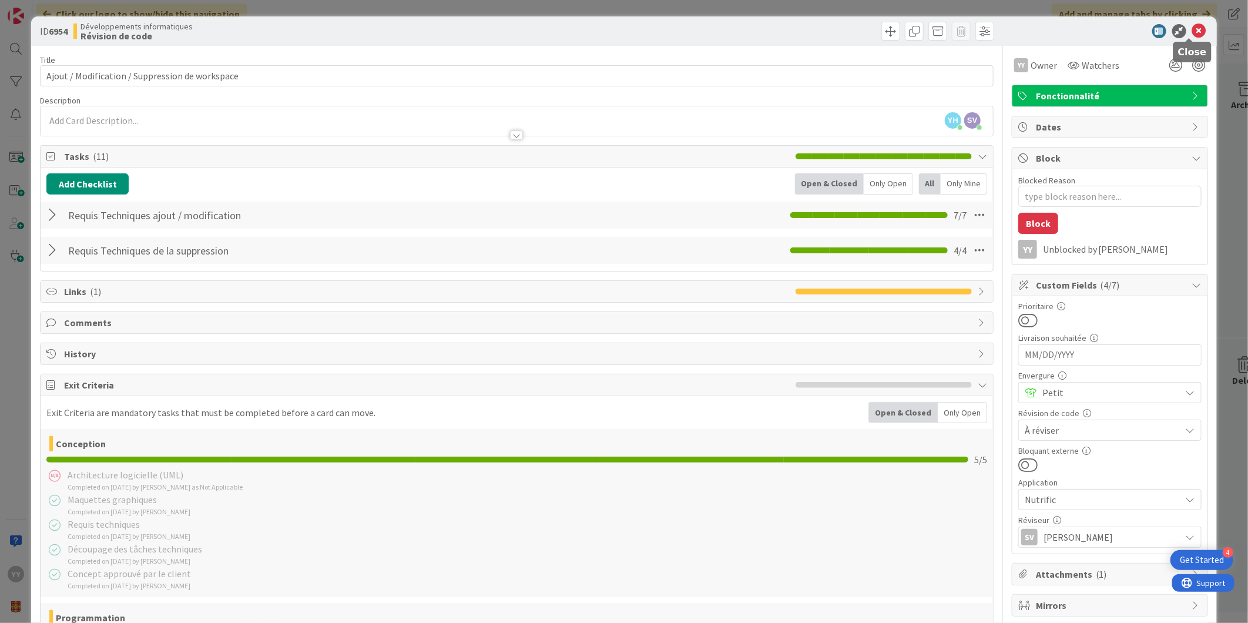
click at [1192, 26] on icon at bounding box center [1199, 31] width 14 height 14
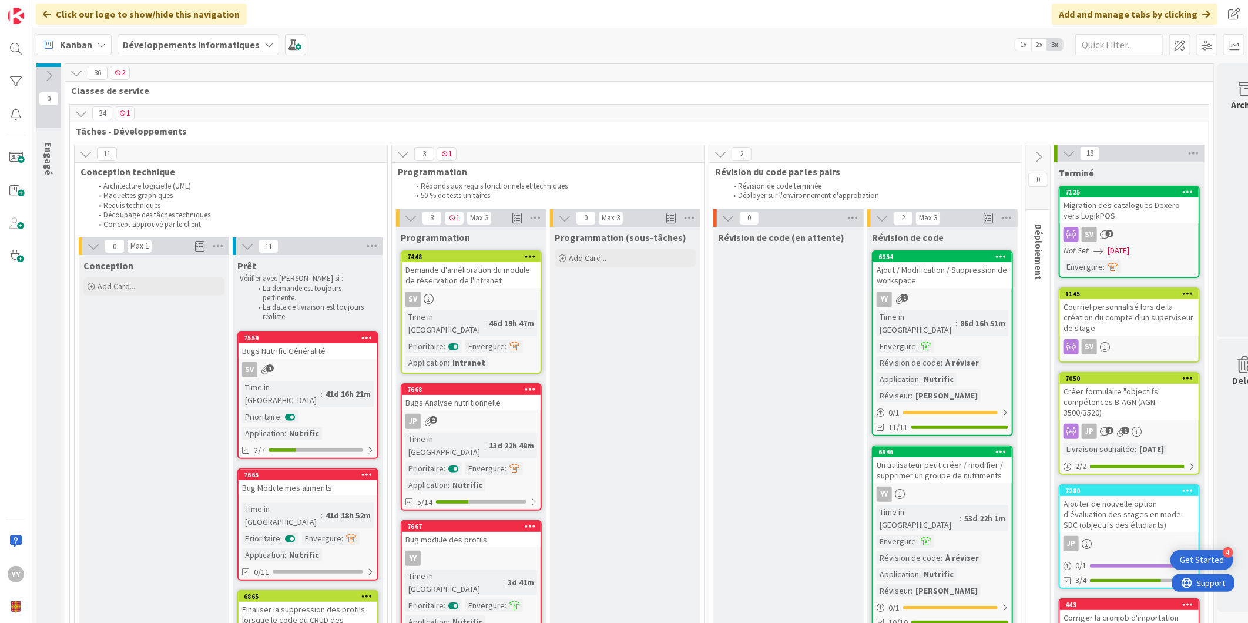
click at [1043, 156] on icon at bounding box center [1038, 156] width 13 height 13
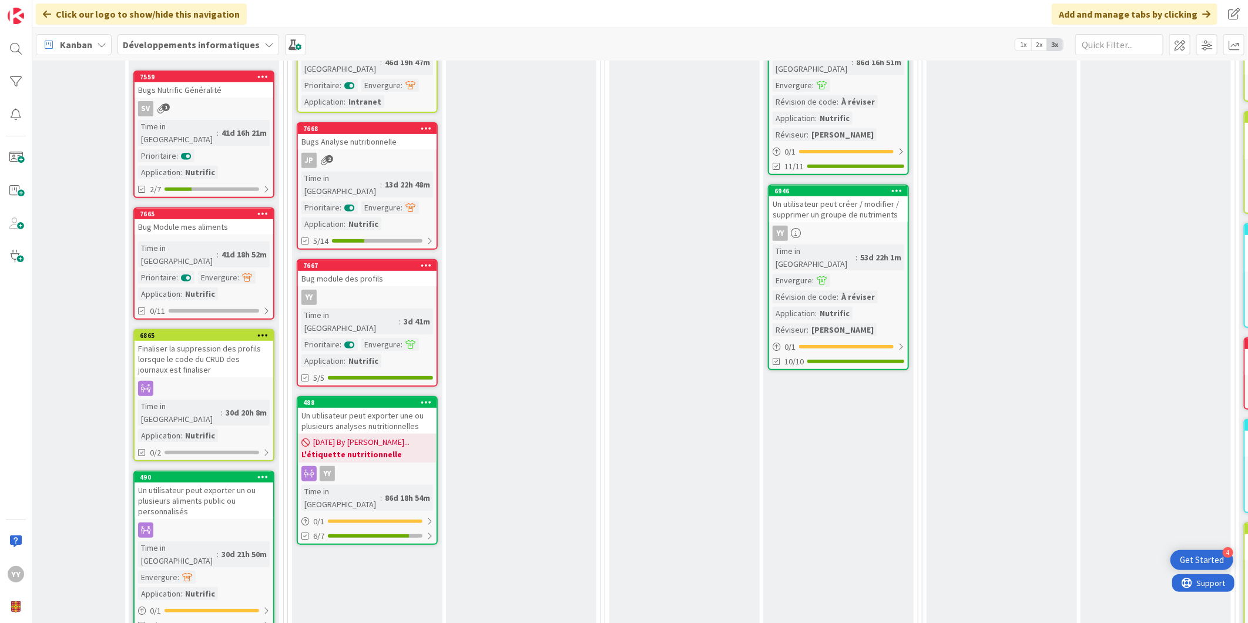
scroll to position [261, 93]
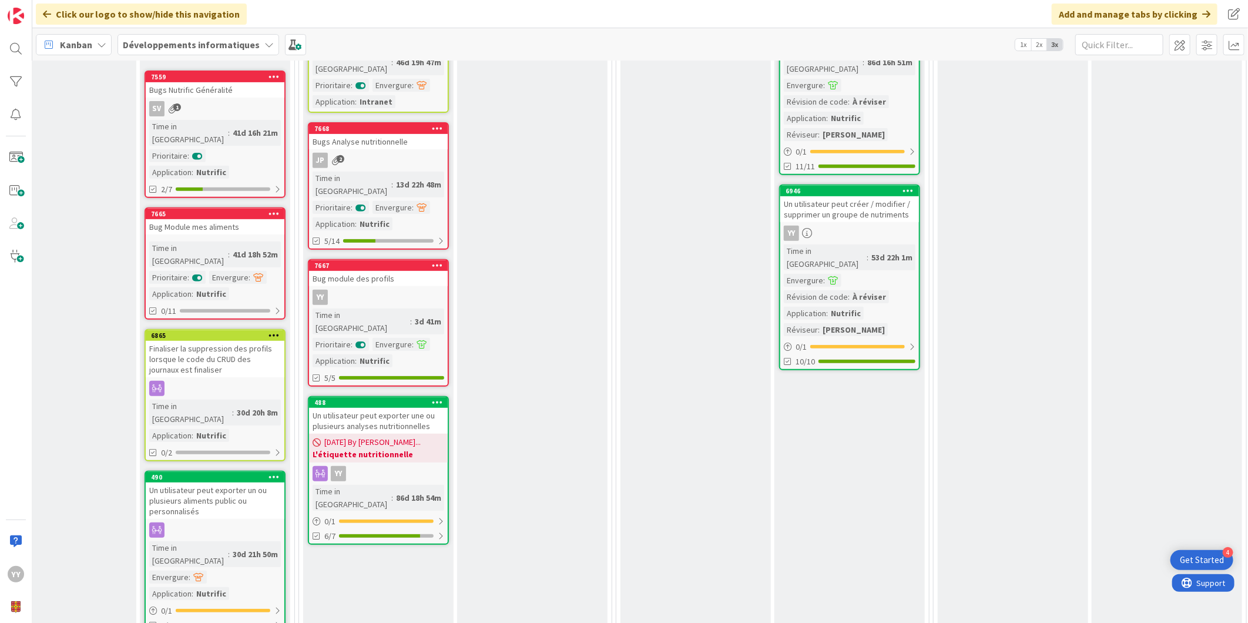
click at [373, 408] on div "Un utilisateur peut exporter une ou plusieurs analyses nutritionnelles" at bounding box center [378, 421] width 139 height 26
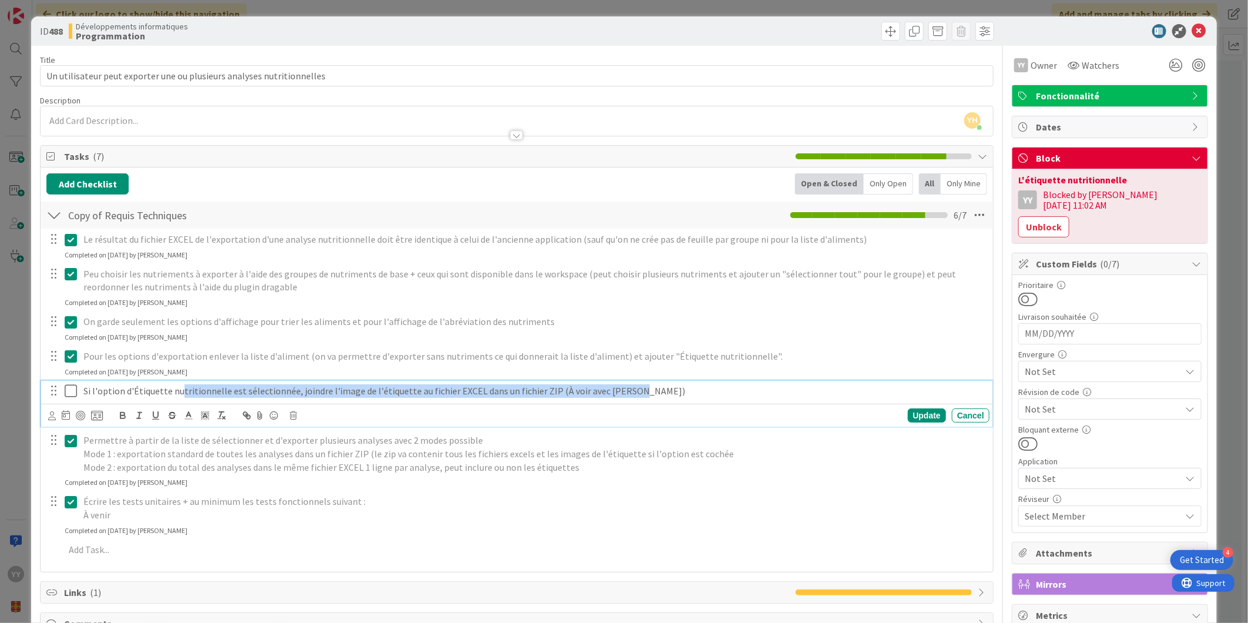
drag, startPoint x: 648, startPoint y: 393, endPoint x: 169, endPoint y: 390, distance: 478.4
click at [172, 391] on p "Si l'option d'Étiquette nutritionnelle est sélectionnée, joindre l'image de l'é…" at bounding box center [533, 391] width 901 height 14
click at [675, 392] on p "Si l'option d'Étiquette nutritionnelle est sélectionnée, joindre l'image de l'é…" at bounding box center [533, 391] width 901 height 14
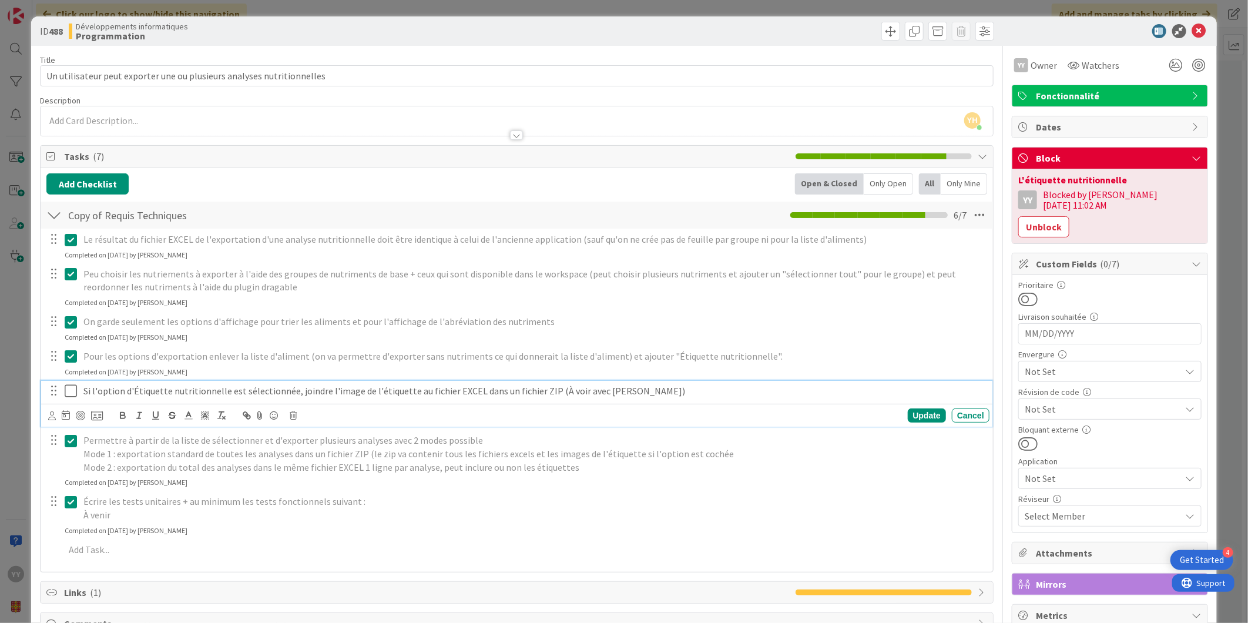
click at [814, 348] on div "Pour les options d'exportation enlever la liste d'aliment (on va permettre d'ex…" at bounding box center [534, 356] width 910 height 21
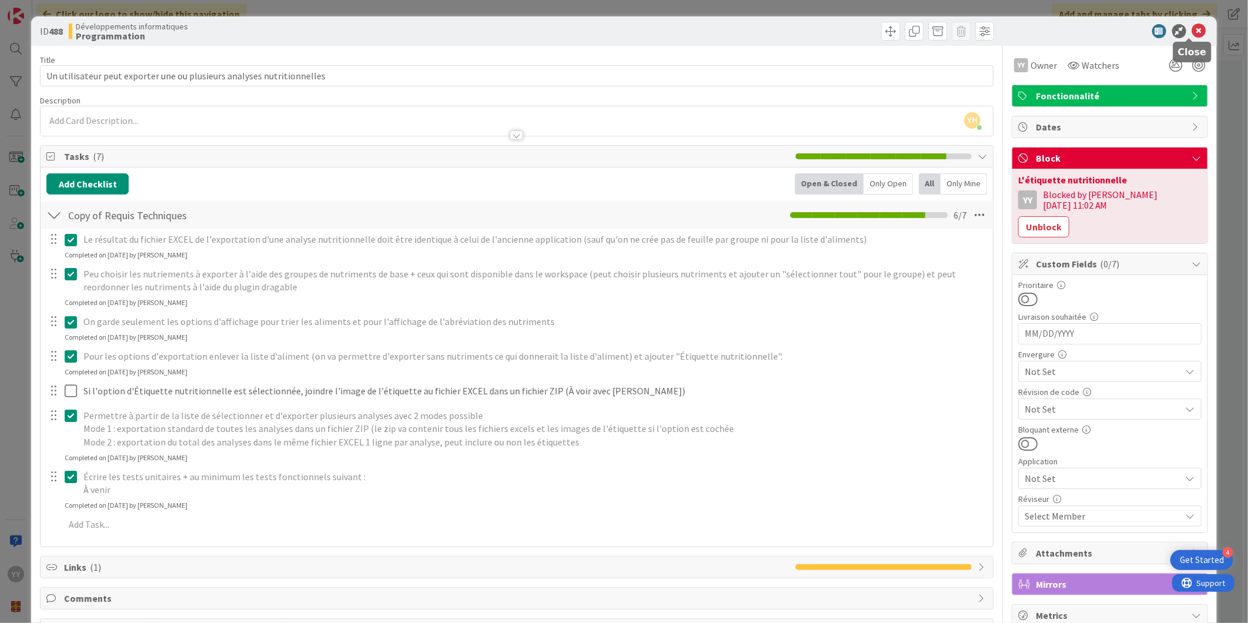
click at [1197, 36] on icon at bounding box center [1199, 31] width 14 height 14
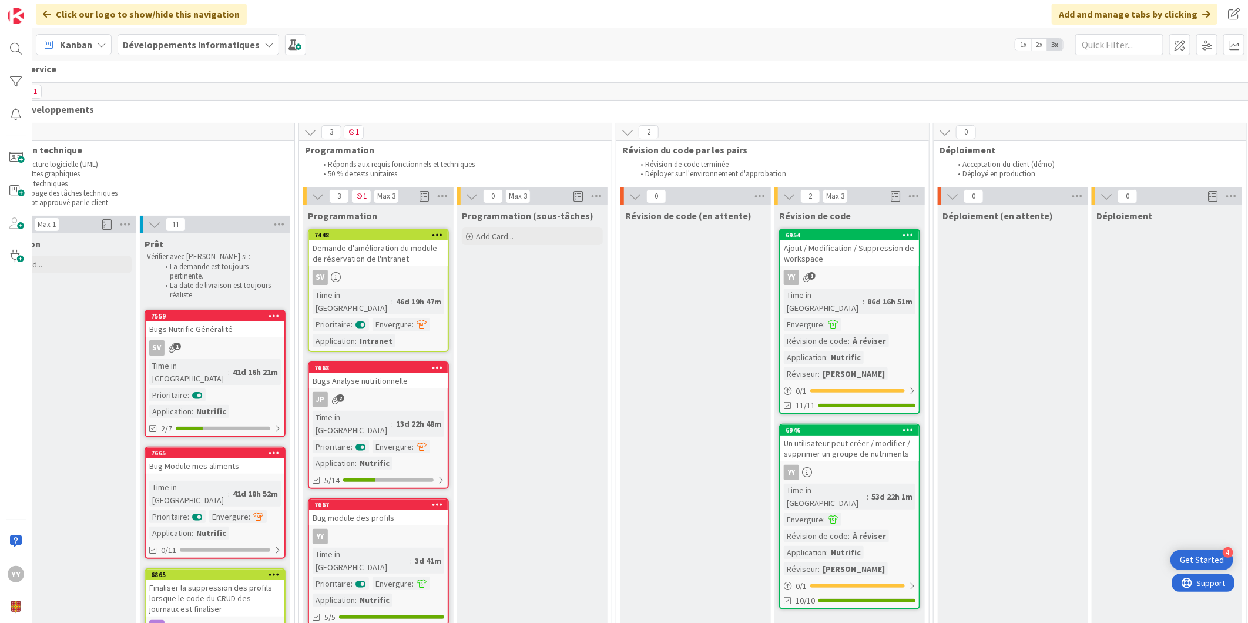
scroll to position [0, 93]
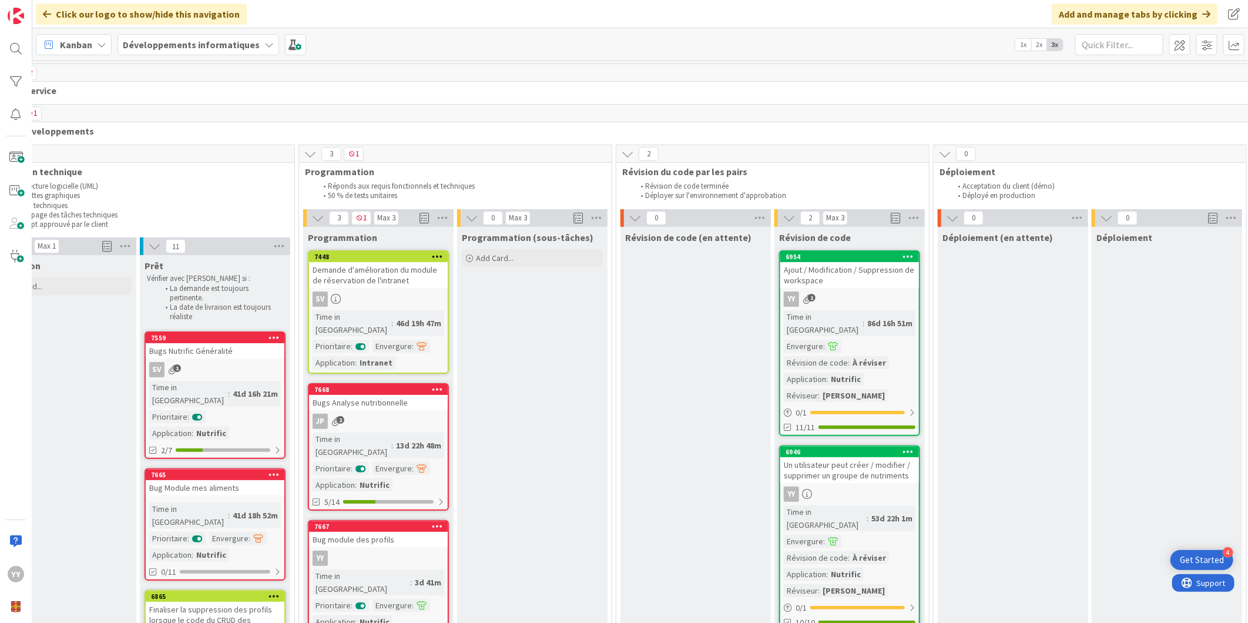
click at [312, 150] on icon at bounding box center [310, 154] width 13 height 13
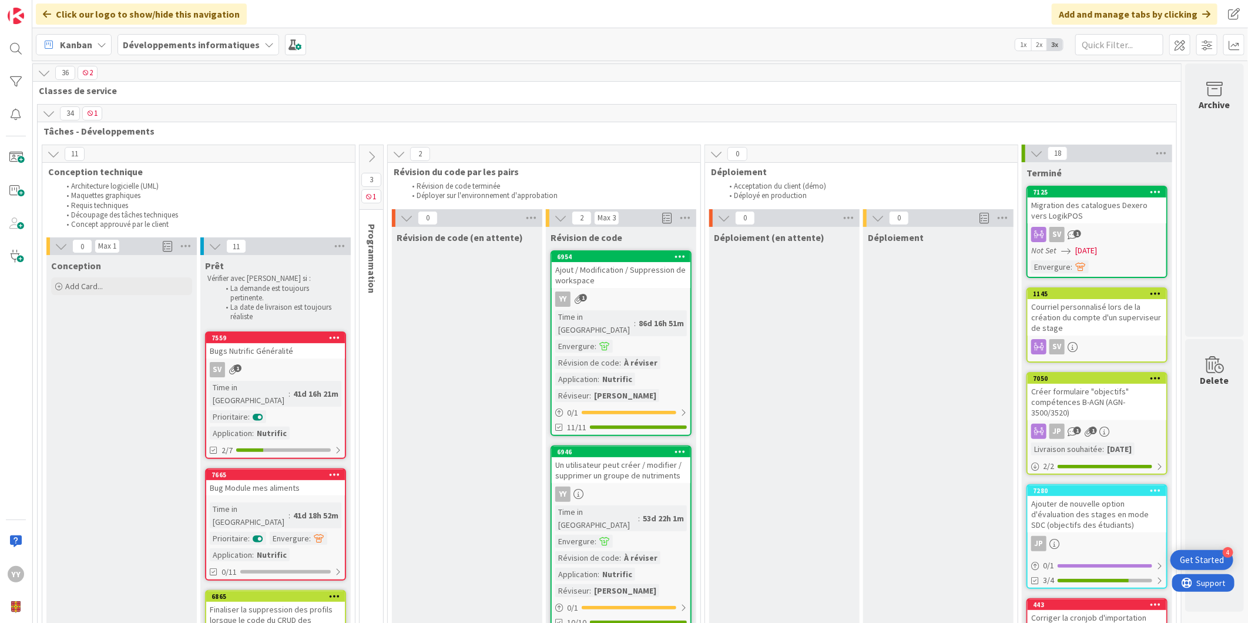
click at [366, 155] on icon at bounding box center [371, 156] width 13 height 13
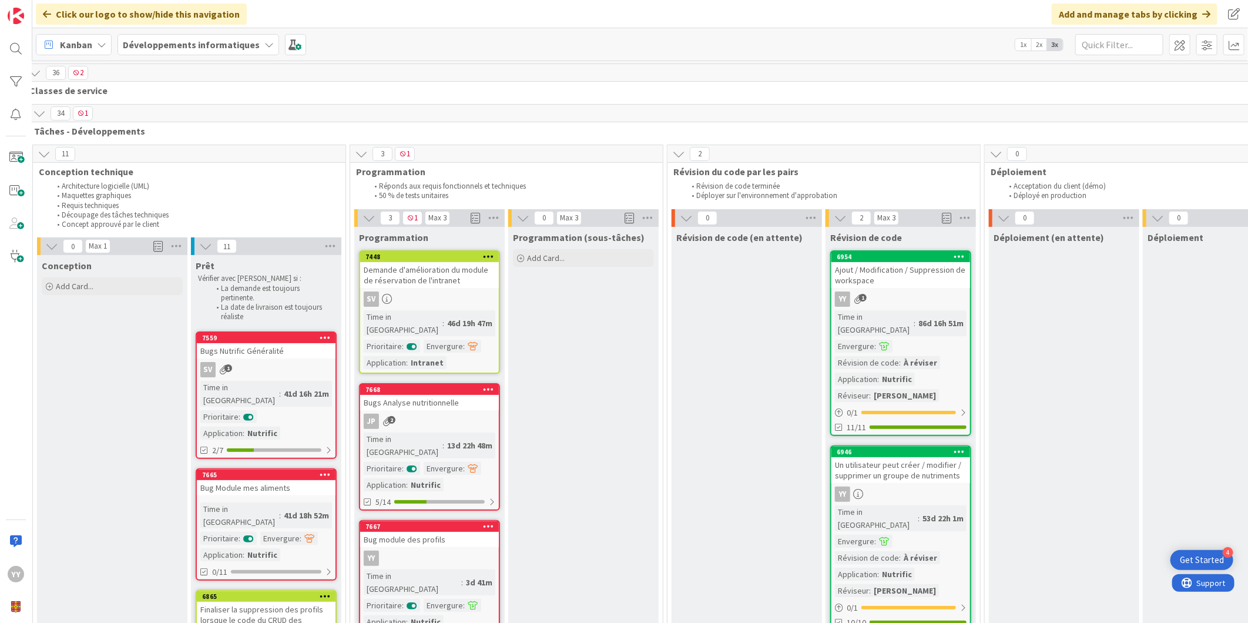
click at [360, 151] on icon at bounding box center [361, 154] width 13 height 13
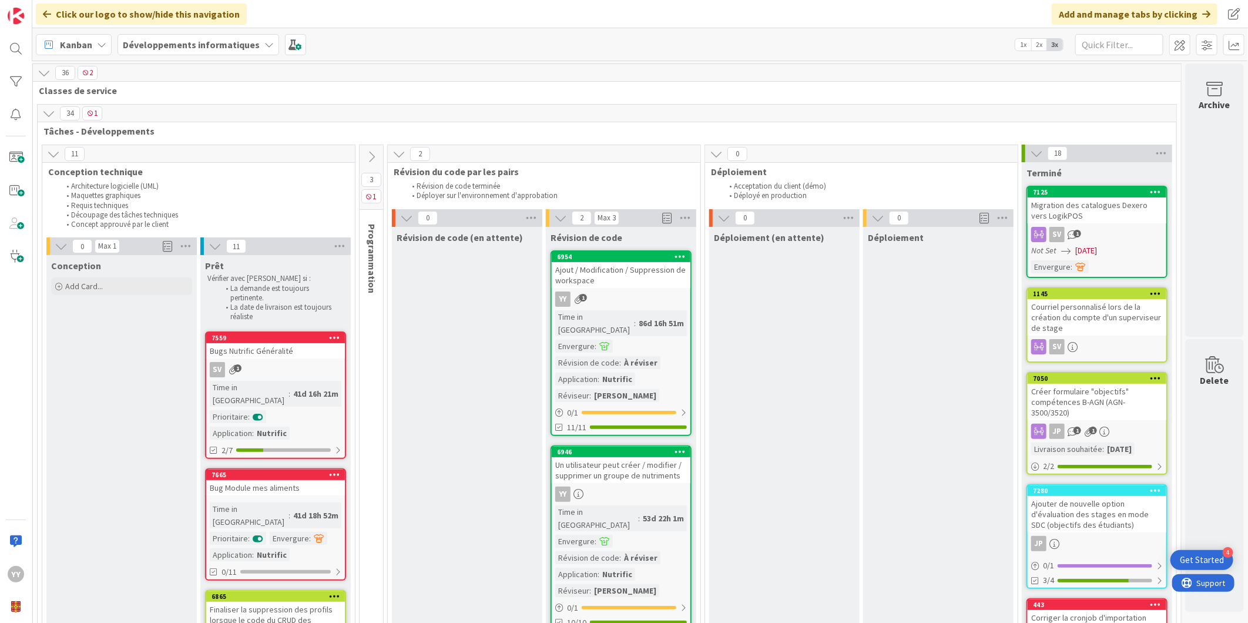
click at [365, 159] on icon at bounding box center [371, 156] width 13 height 13
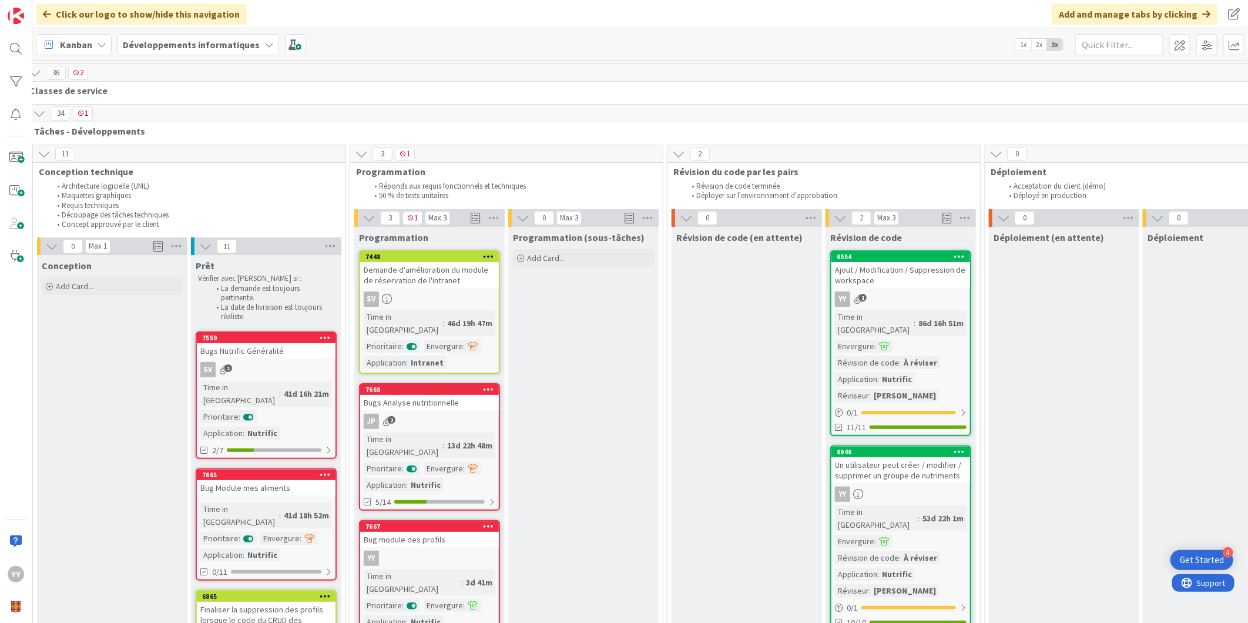
click at [357, 150] on icon at bounding box center [361, 154] width 13 height 13
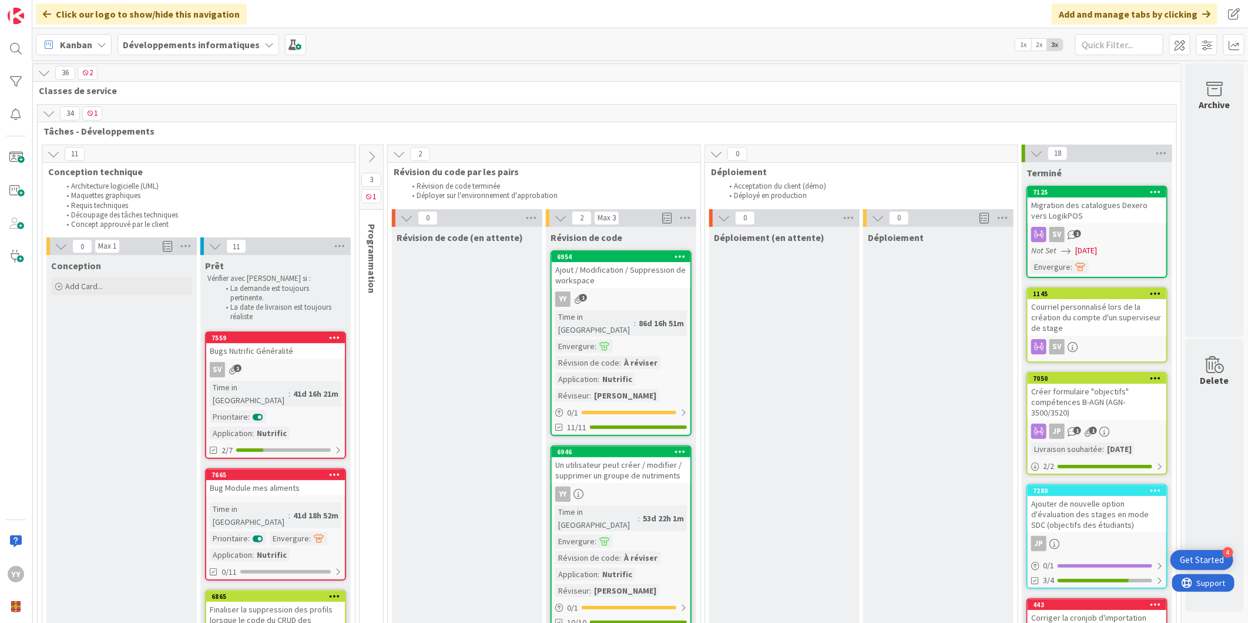
click at [365, 156] on icon at bounding box center [371, 156] width 13 height 13
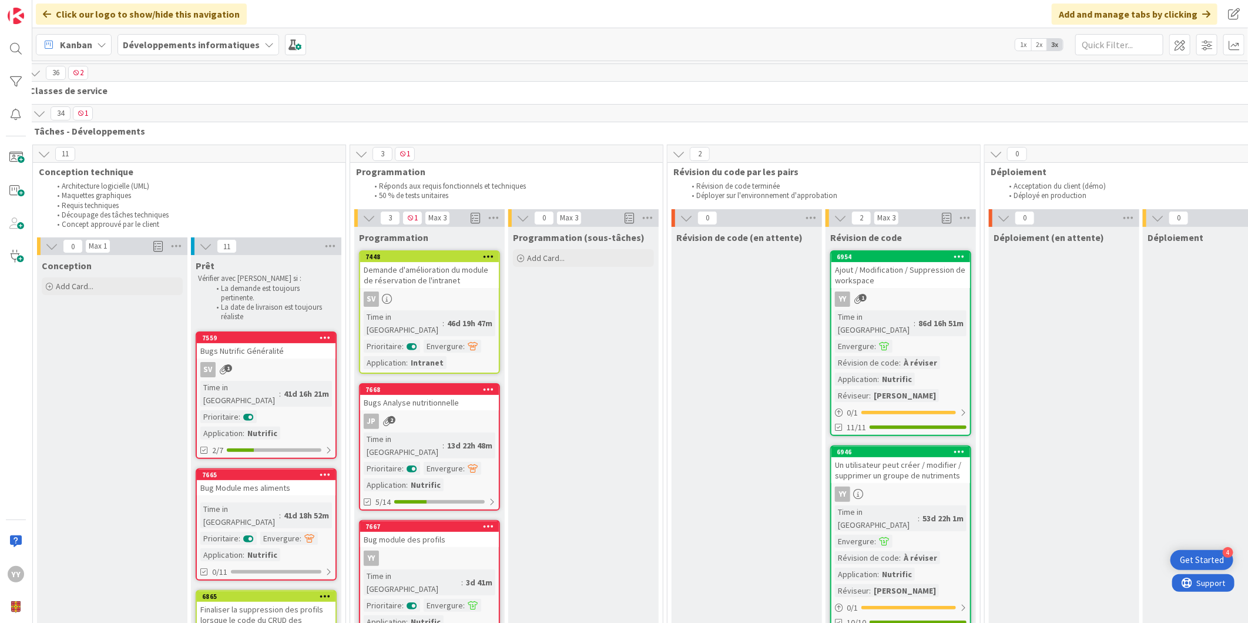
click at [361, 156] on icon at bounding box center [361, 154] width 13 height 13
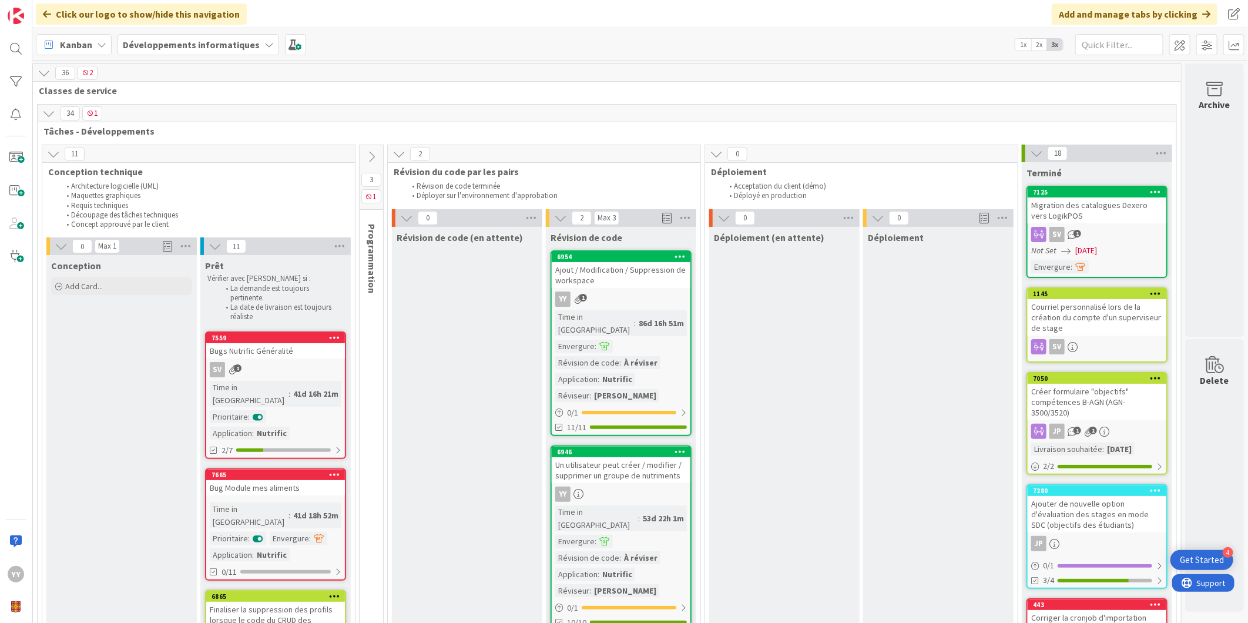
click at [365, 151] on icon at bounding box center [371, 156] width 13 height 13
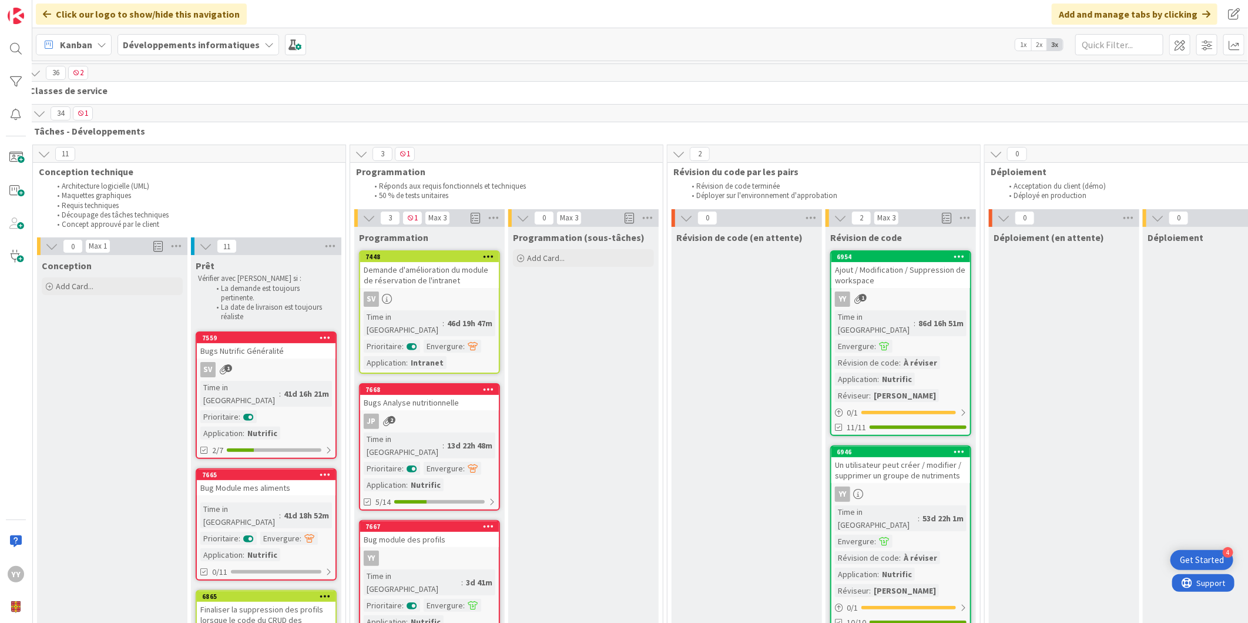
click at [359, 151] on icon at bounding box center [361, 154] width 13 height 13
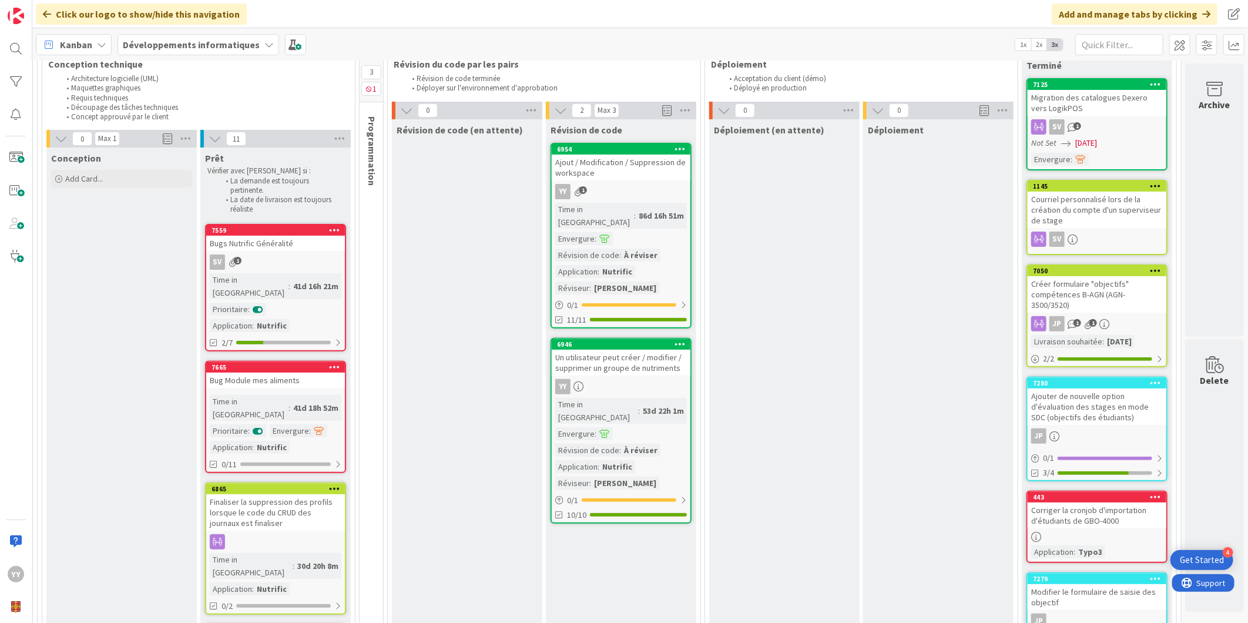
scroll to position [65, 42]
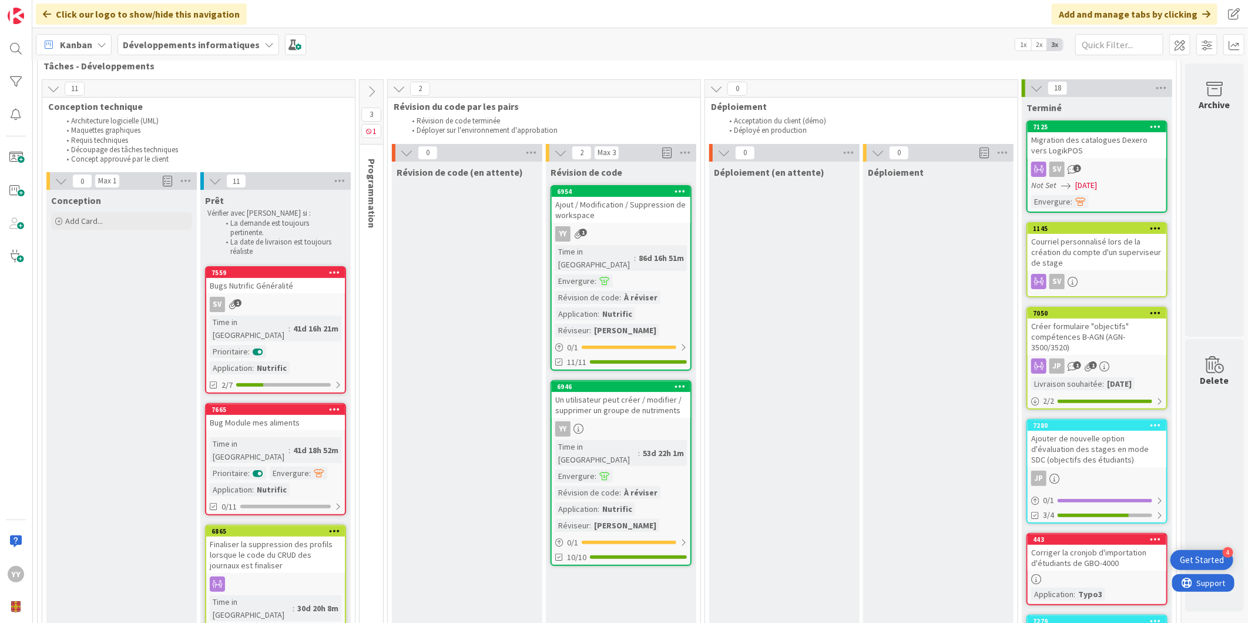
click at [368, 91] on icon at bounding box center [371, 91] width 13 height 13
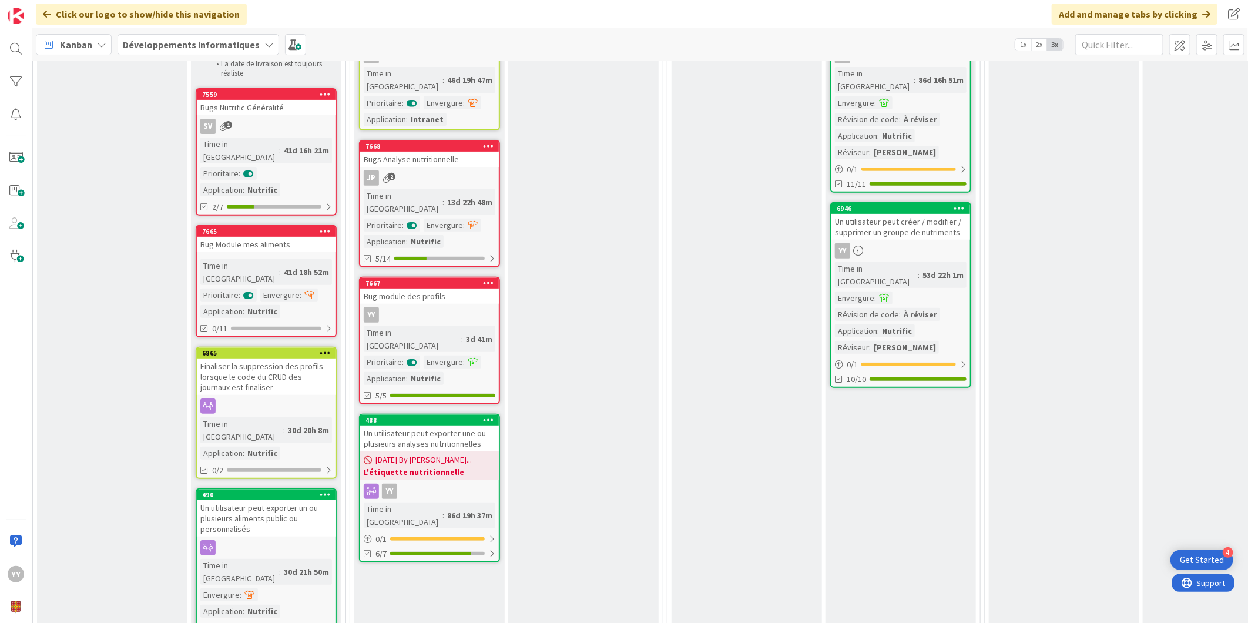
scroll to position [196, 42]
